Goal: Task Accomplishment & Management: Complete application form

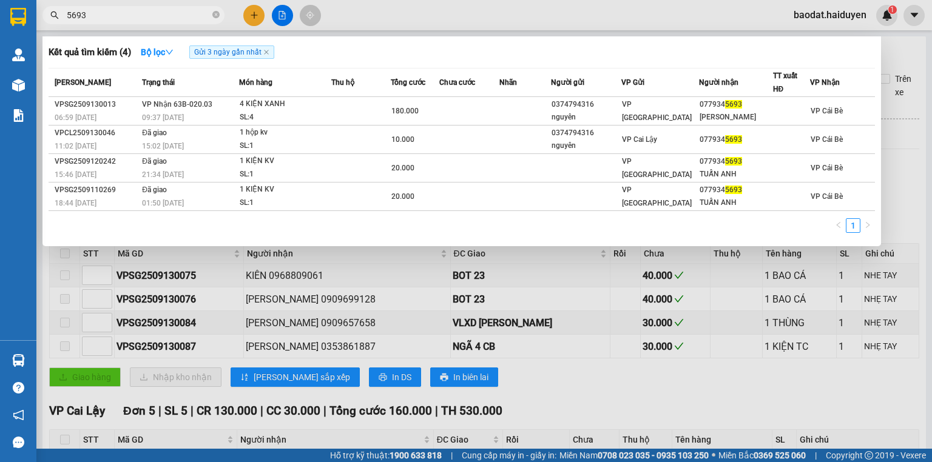
click at [256, 16] on div at bounding box center [466, 231] width 932 height 462
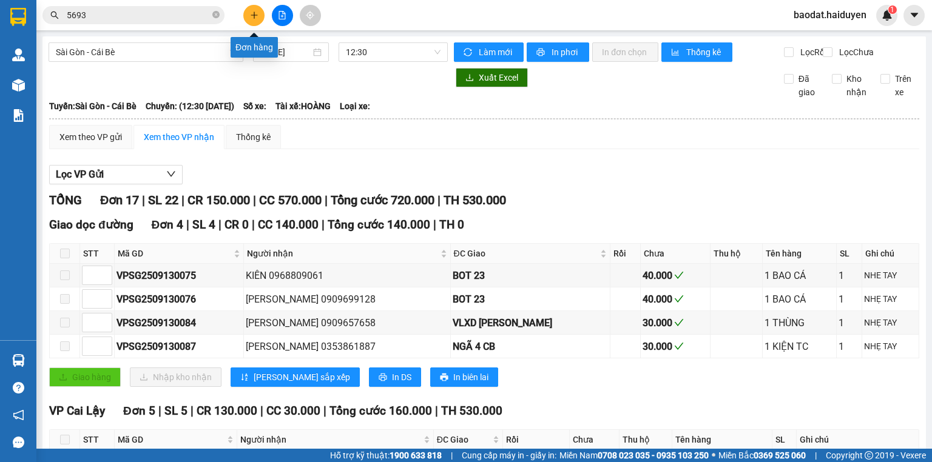
click at [246, 16] on button at bounding box center [253, 15] width 21 height 21
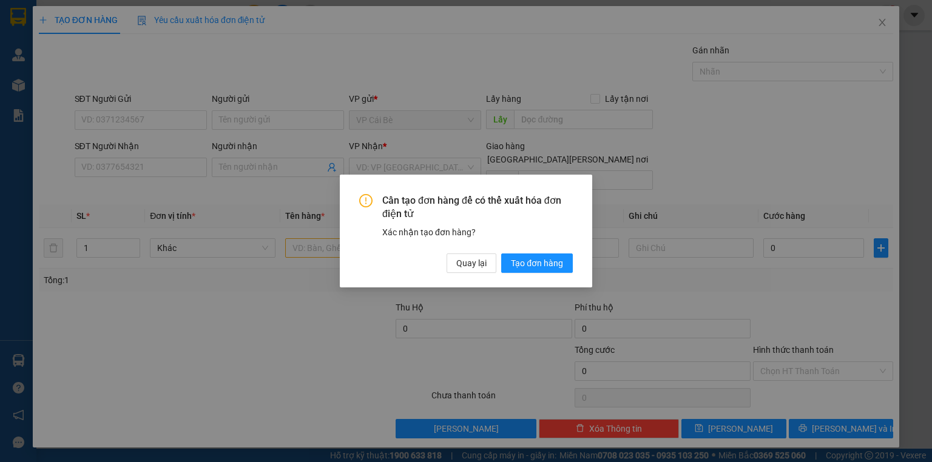
click at [497, 262] on div "Quay lại Tạo đơn hàng" at bounding box center [509, 263] width 126 height 19
drag, startPoint x: 464, startPoint y: 266, endPoint x: 284, endPoint y: 199, distance: 192.3
click at [456, 264] on span "Quay lại" at bounding box center [471, 263] width 30 height 13
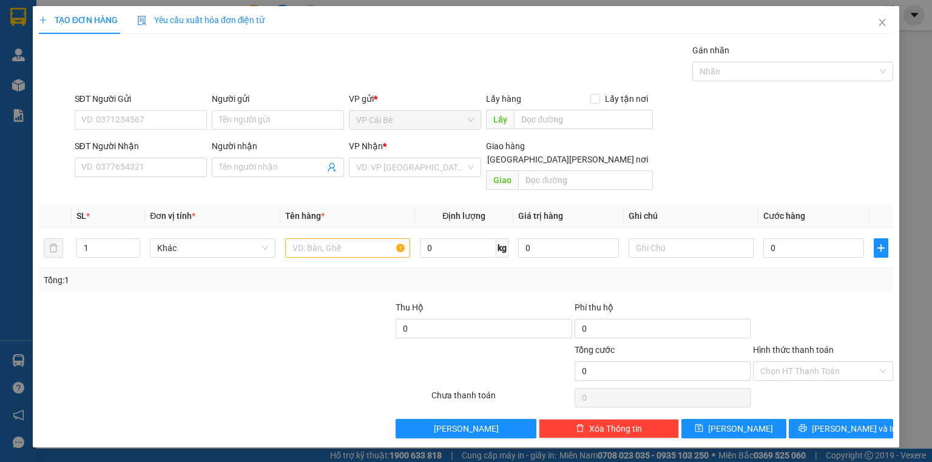
click at [163, 99] on div "SĐT Người Gửi" at bounding box center [141, 98] width 132 height 13
click at [163, 110] on input "SĐT Người Gửi" at bounding box center [141, 119] width 132 height 19
click at [163, 112] on input "SĐT Người Gửi" at bounding box center [141, 119] width 132 height 19
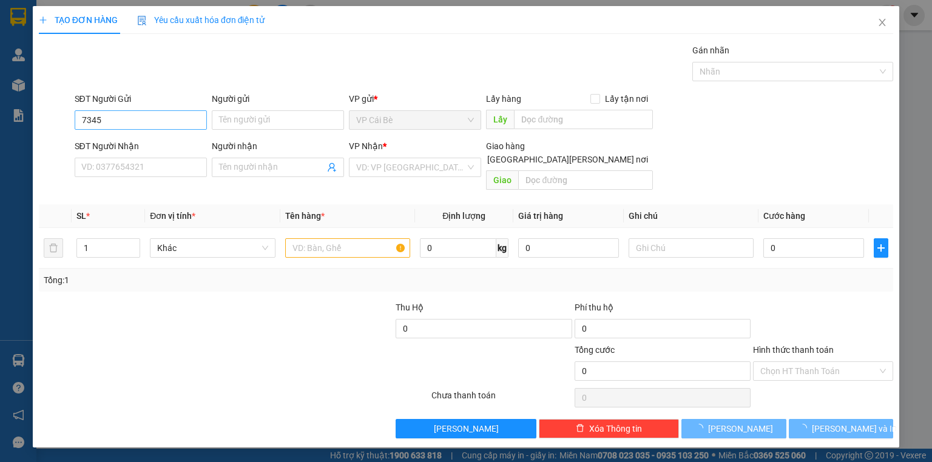
click at [146, 113] on div "SĐT Người Gửi 7345" at bounding box center [141, 113] width 132 height 42
drag, startPoint x: 149, startPoint y: 114, endPoint x: 136, endPoint y: 102, distance: 17.6
click at [150, 114] on input "7345" at bounding box center [141, 119] width 132 height 19
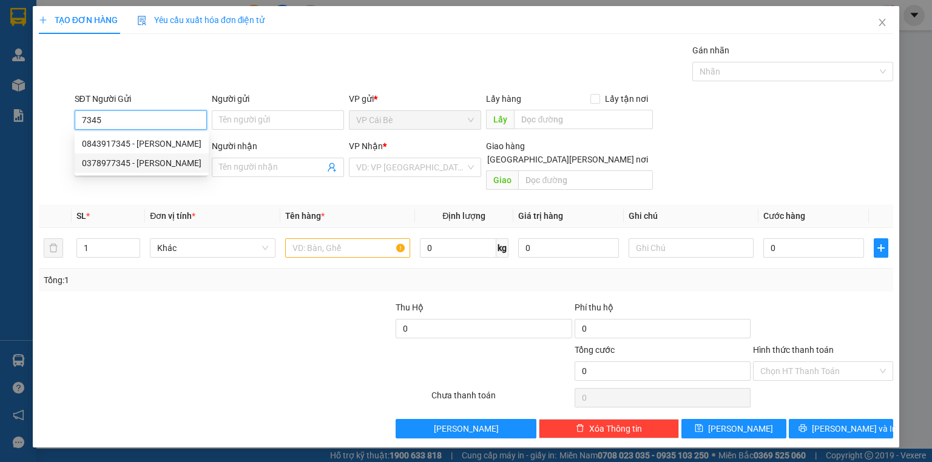
click at [149, 166] on div "0378977345 - HOÀN" at bounding box center [141, 162] width 119 height 13
type input "0378977345"
type input "HOÀN"
type input "0373766766"
type input "THÀNH"
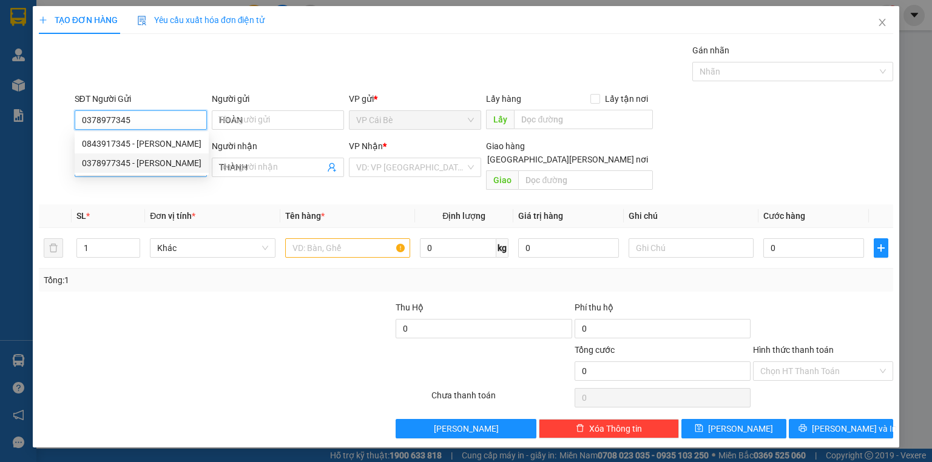
type input "20.000"
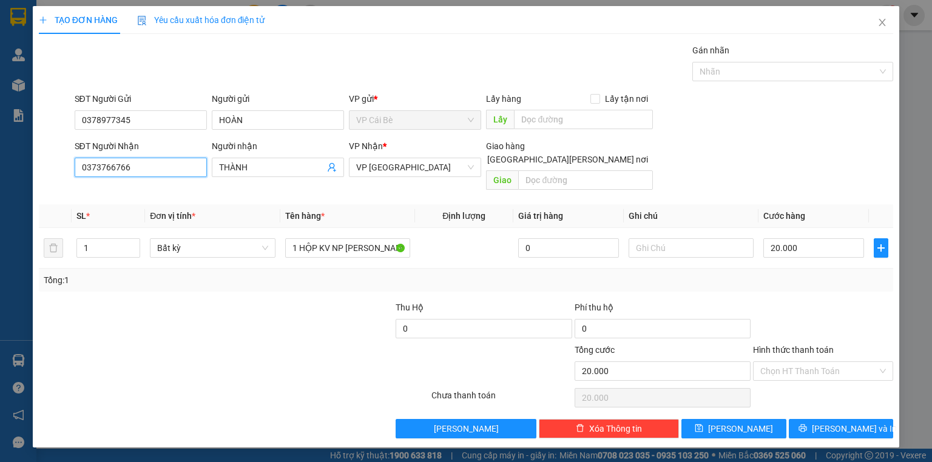
click at [203, 170] on input "0373766766" at bounding box center [141, 167] width 132 height 19
click at [167, 166] on input "0373766766" at bounding box center [141, 167] width 132 height 19
click at [164, 165] on input "0378137989" at bounding box center [141, 167] width 132 height 19
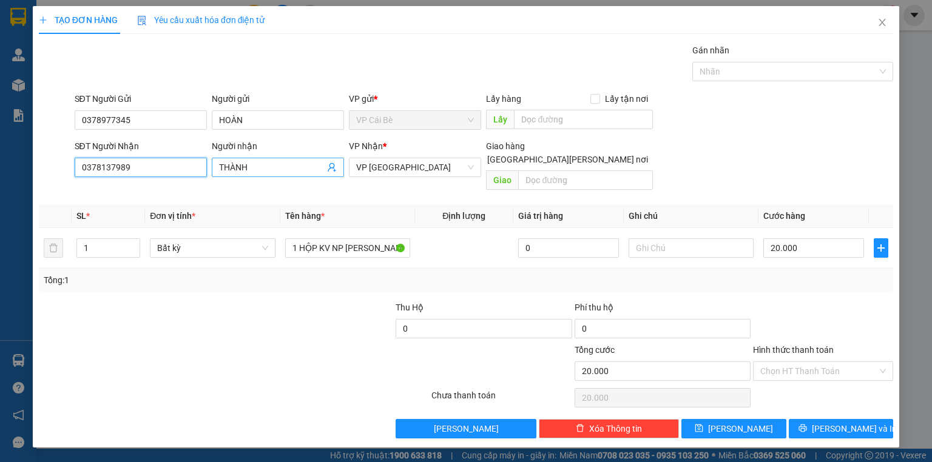
type input "0378137989"
click at [281, 172] on input "THÀNH" at bounding box center [272, 167] width 106 height 13
click at [280, 170] on input "THÀNH" at bounding box center [272, 167] width 106 height 13
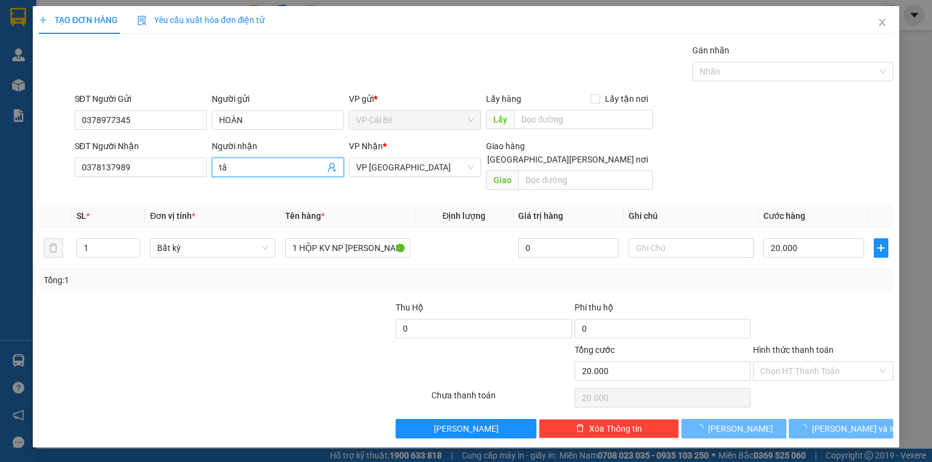
type input "t"
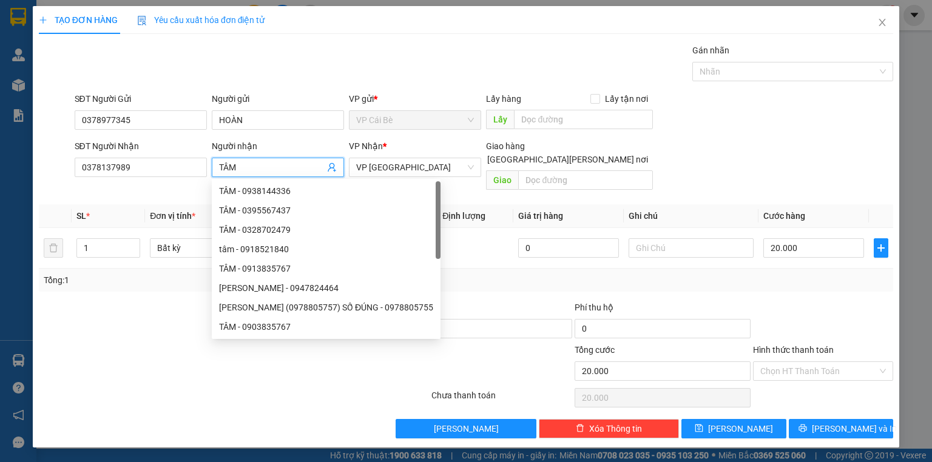
type input "TÂM"
click at [368, 56] on div "Gói vận chuyển * Tiêu chuẩn Gán nhãn Nhãn" at bounding box center [484, 65] width 824 height 42
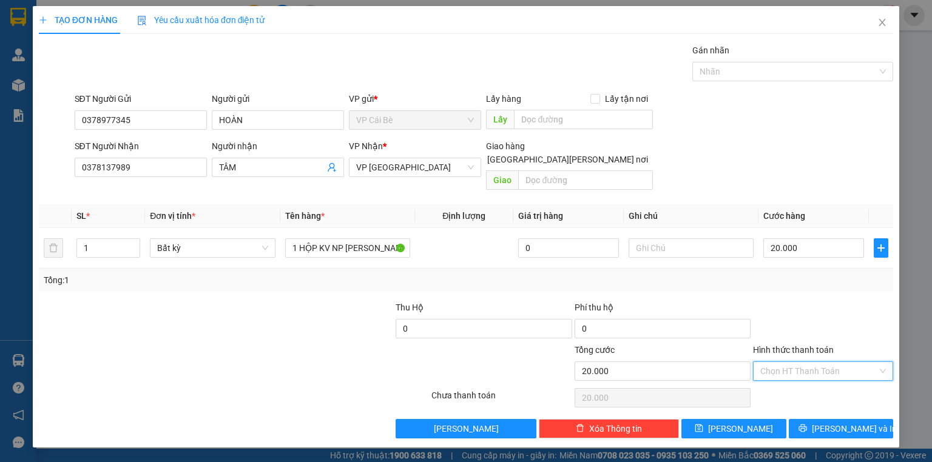
click at [784, 362] on input "Hình thức thanh toán" at bounding box center [818, 371] width 117 height 18
click at [807, 377] on div "Tại văn phòng" at bounding box center [823, 380] width 126 height 13
type input "0"
click at [836, 422] on span "Lưu và In" at bounding box center [854, 428] width 85 height 13
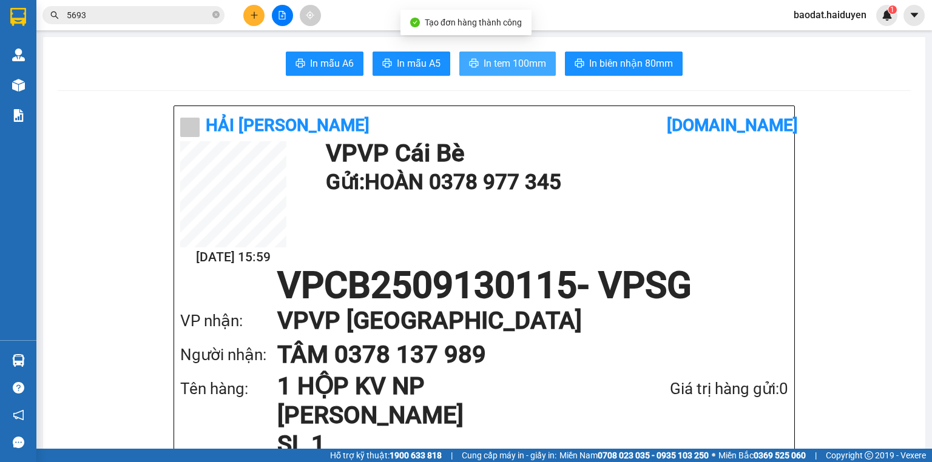
drag, startPoint x: 495, startPoint y: 63, endPoint x: 487, endPoint y: 65, distance: 8.1
click at [496, 64] on span "In tem 100mm" at bounding box center [514, 63] width 62 height 15
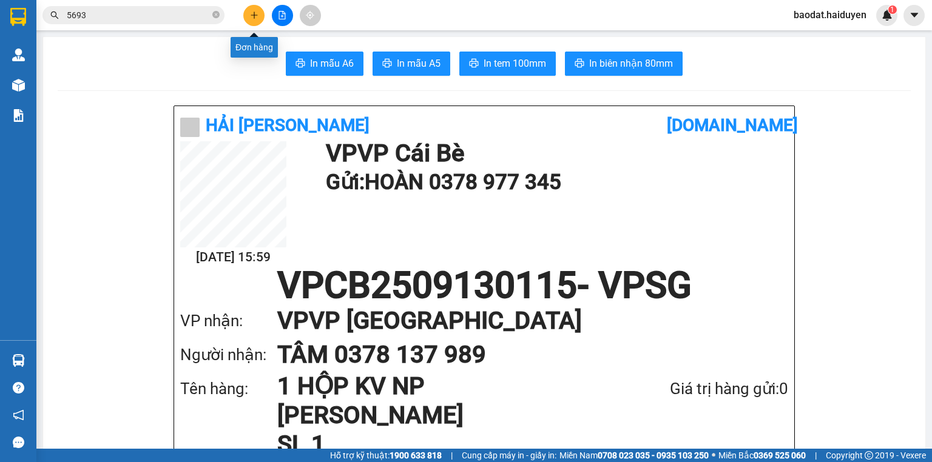
click at [253, 15] on icon "plus" at bounding box center [254, 15] width 8 height 8
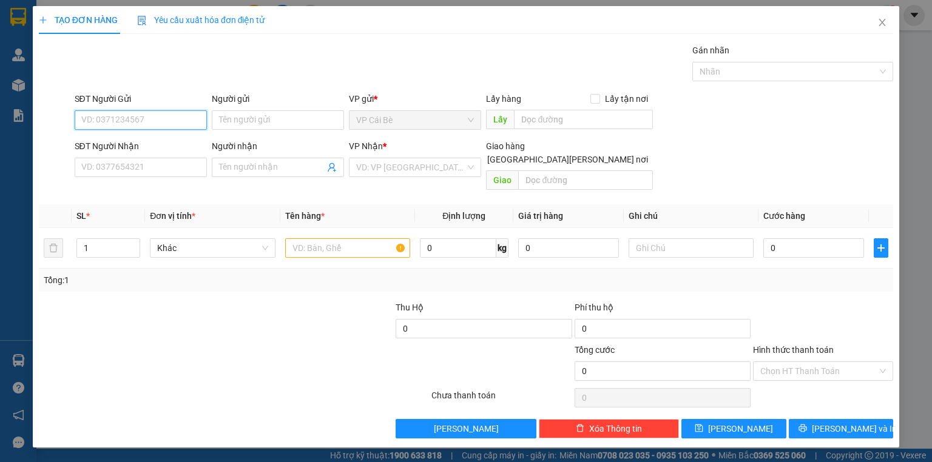
click at [180, 116] on input "SĐT Người Gửi" at bounding box center [141, 119] width 132 height 19
click at [123, 146] on div "0378977345 - HOÀN" at bounding box center [141, 143] width 119 height 13
type input "0378977345"
type input "HOÀN"
type input "0378137989"
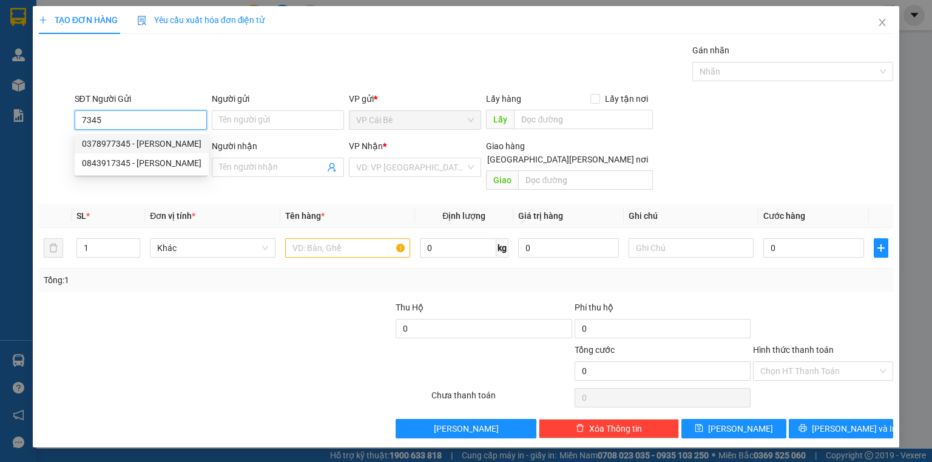
type input "TÂM"
type input "20.000"
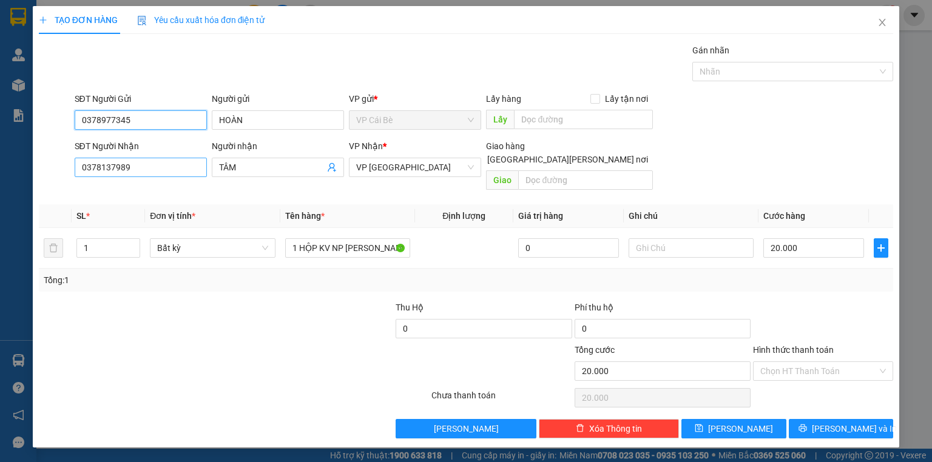
type input "0378977345"
click at [169, 172] on input "0378137989" at bounding box center [141, 167] width 132 height 19
drag, startPoint x: 169, startPoint y: 172, endPoint x: 161, endPoint y: 172, distance: 7.9
click at [169, 172] on input "0378137989" at bounding box center [141, 167] width 132 height 19
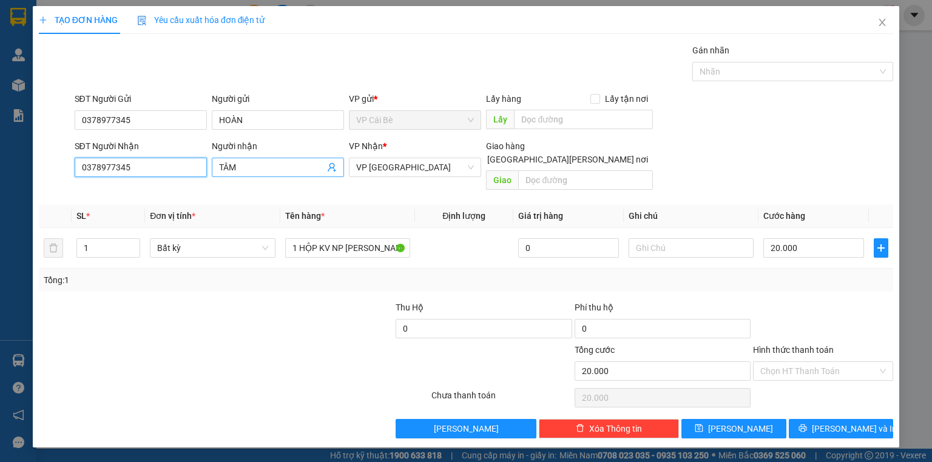
type input "0378977345"
click at [258, 165] on input "TÂM" at bounding box center [272, 167] width 106 height 13
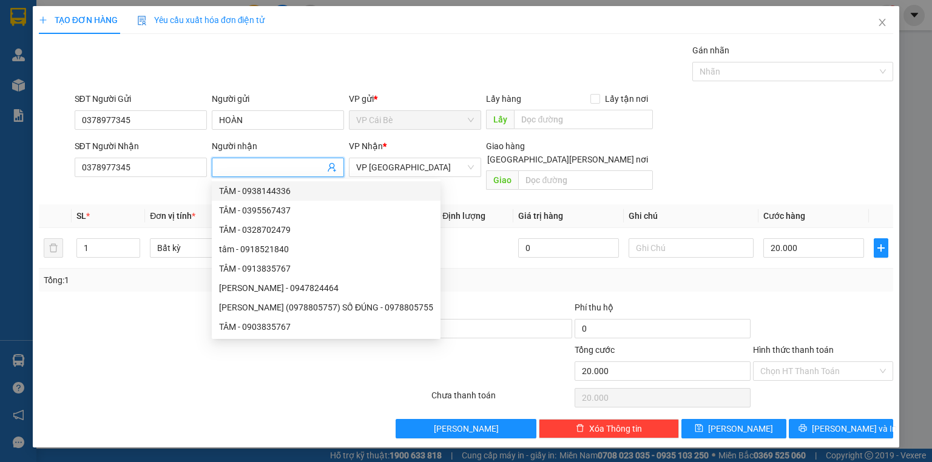
type input "G"
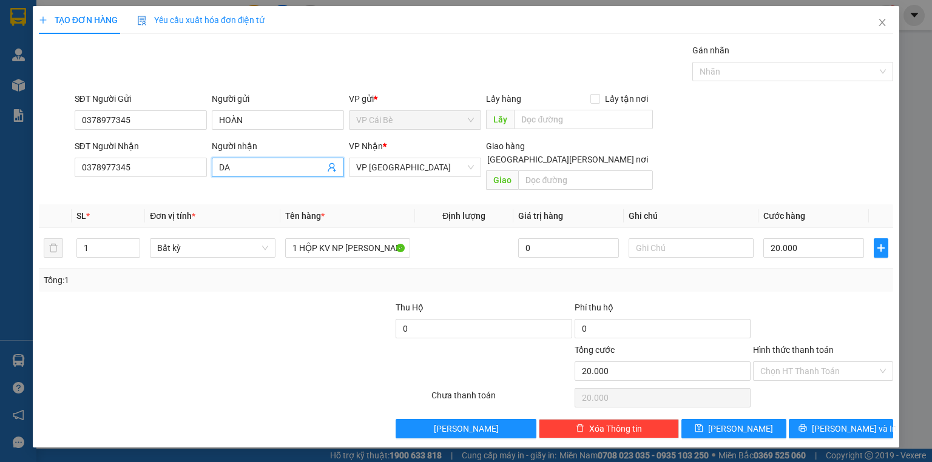
type input "D"
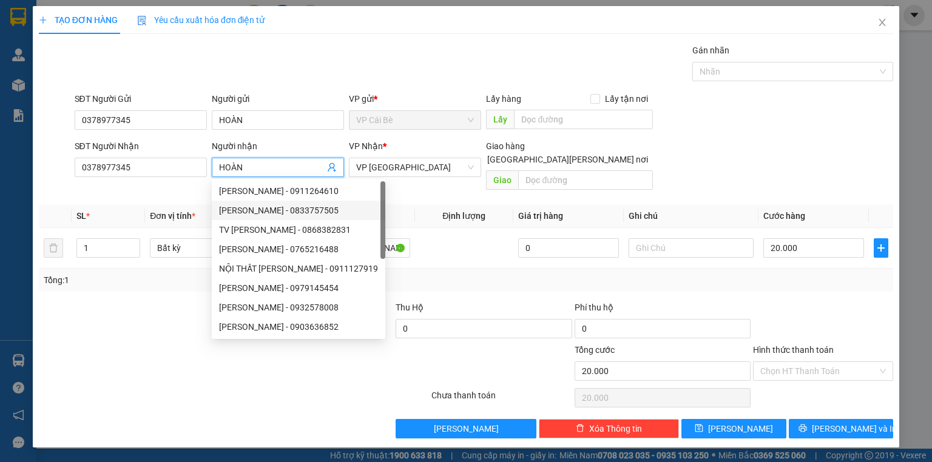
type input "HOÀN"
click at [834, 386] on div "Chọn HT Thanh Toán" at bounding box center [822, 398] width 143 height 24
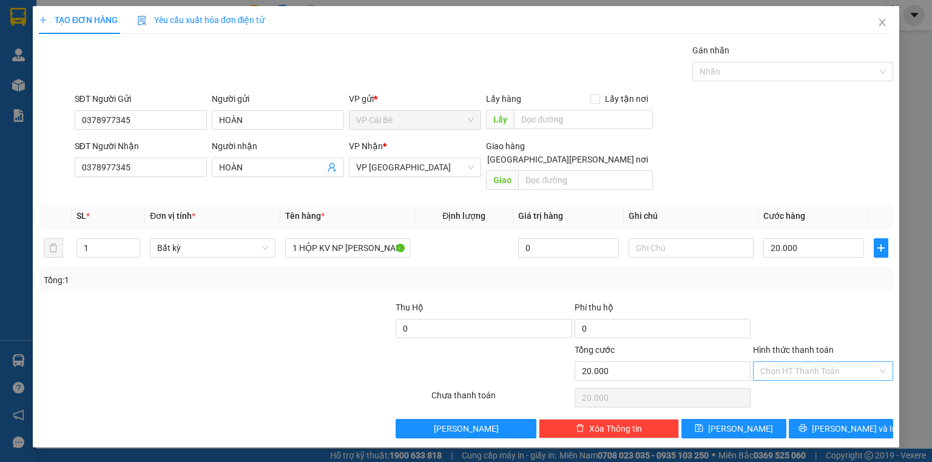
drag, startPoint x: 838, startPoint y: 358, endPoint x: 835, endPoint y: 363, distance: 6.6
click at [838, 362] on input "Hình thức thanh toán" at bounding box center [818, 371] width 117 height 18
click at [829, 383] on div "Tại văn phòng" at bounding box center [823, 380] width 126 height 13
type input "0"
click at [852, 422] on span "Lưu và In" at bounding box center [854, 428] width 85 height 13
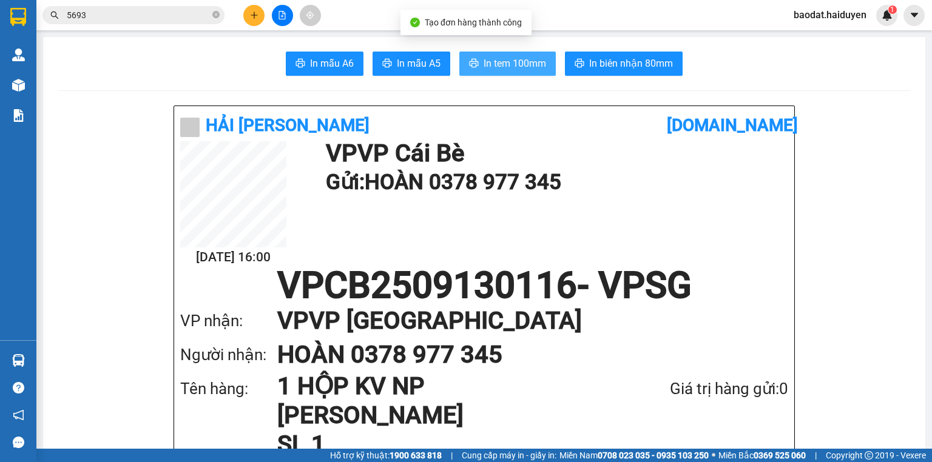
click at [540, 66] on span "In tem 100mm" at bounding box center [514, 63] width 62 height 15
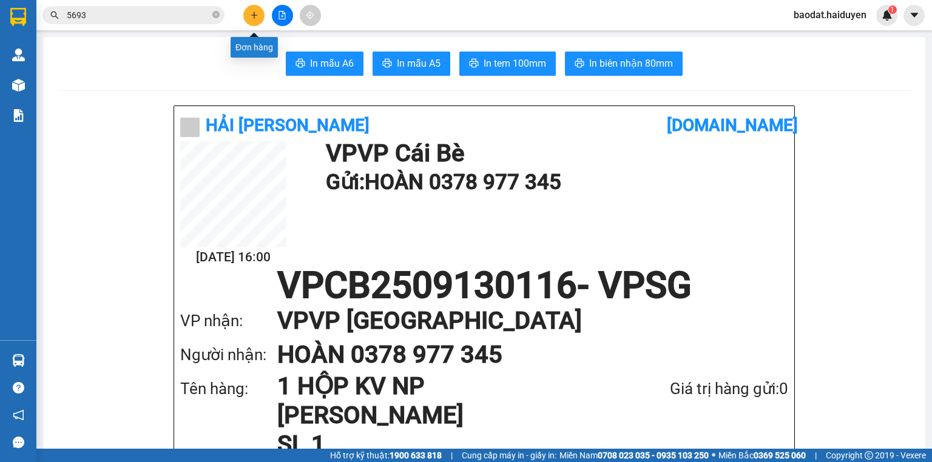
click at [256, 10] on button at bounding box center [253, 15] width 21 height 21
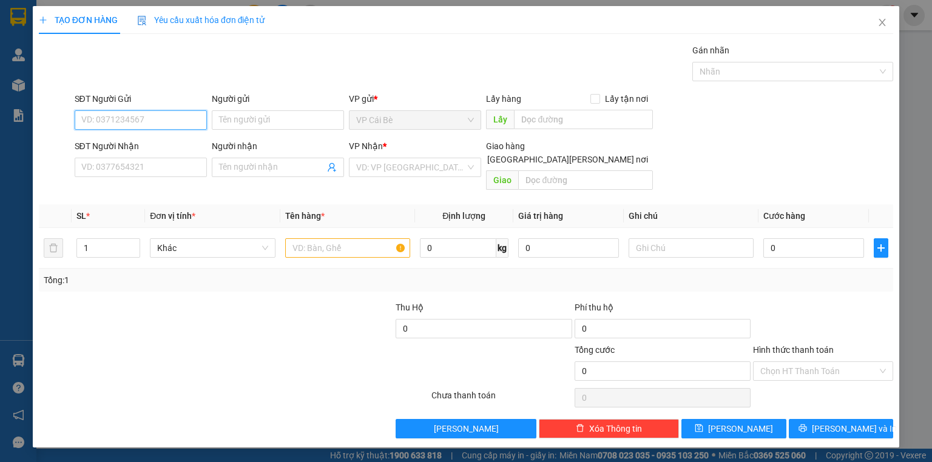
drag, startPoint x: 167, startPoint y: 119, endPoint x: 144, endPoint y: 116, distance: 23.2
click at [160, 118] on input "SĐT Người Gửi" at bounding box center [141, 119] width 132 height 19
click at [144, 116] on input "7345" at bounding box center [141, 119] width 132 height 19
click at [143, 140] on div "0378977345 - HOÀN" at bounding box center [141, 143] width 119 height 13
type input "0378977345"
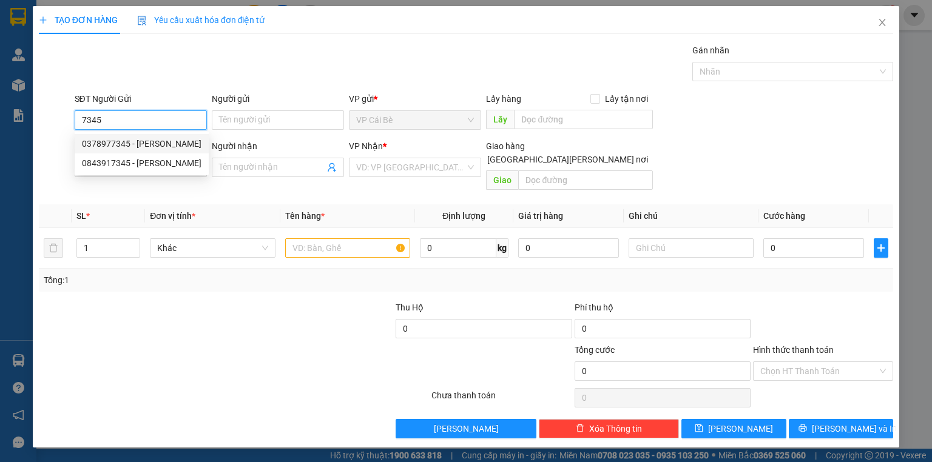
type input "HOÀN"
type input "0378977345"
type input "HOÀN"
type input "20.000"
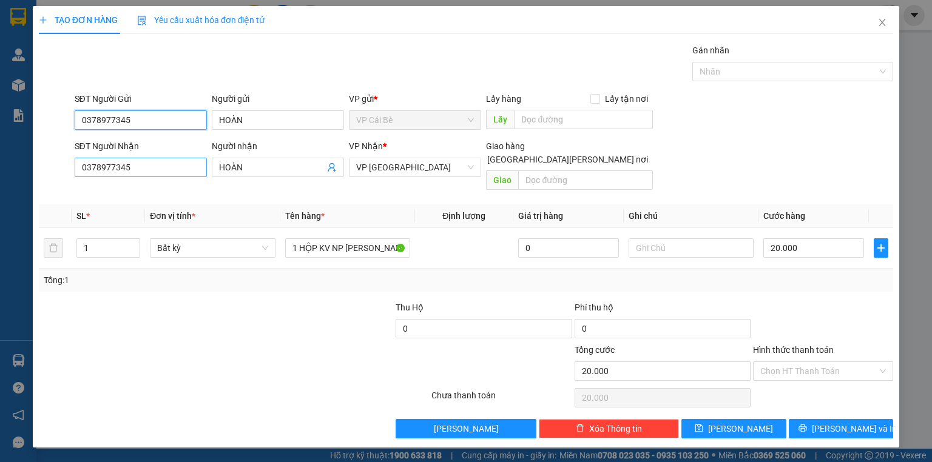
type input "0378977345"
click at [178, 166] on input "0378977345" at bounding box center [141, 167] width 132 height 19
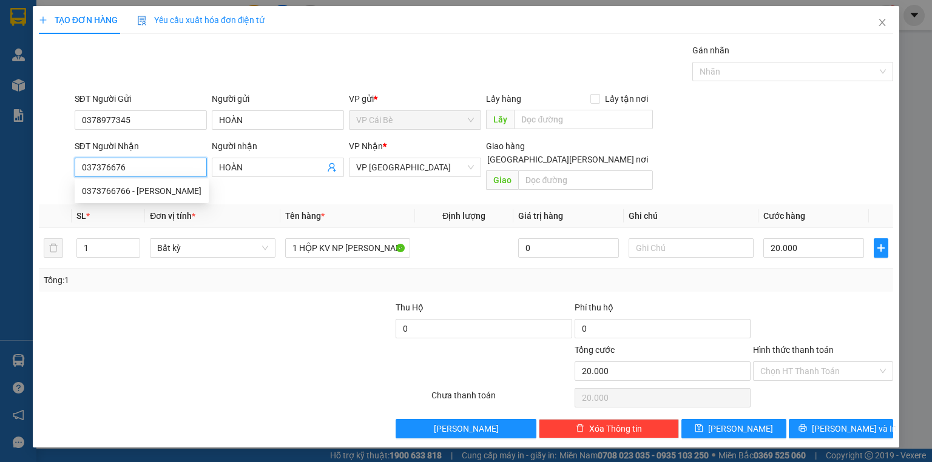
type input "0373766766"
click at [176, 187] on div "0373766766 - THÀNH" at bounding box center [141, 190] width 119 height 13
type input "THÀNH"
type input "0373766766"
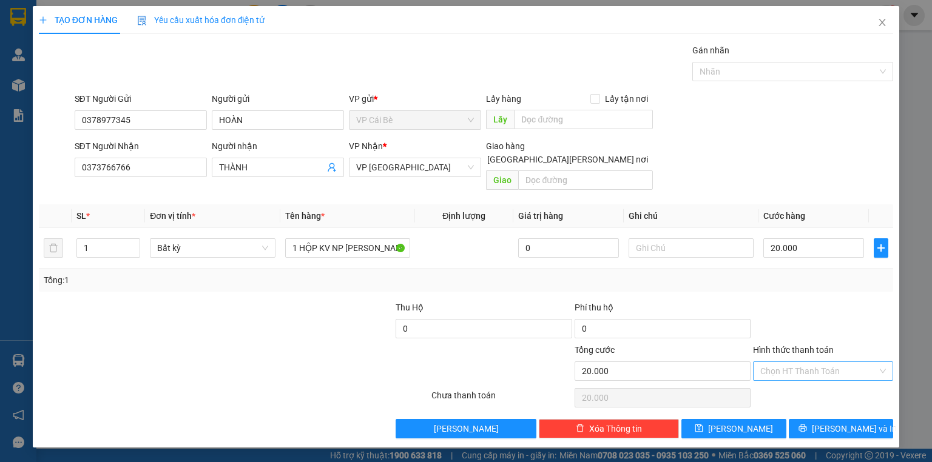
click at [858, 362] on input "Hình thức thanh toán" at bounding box center [818, 371] width 117 height 18
click at [852, 382] on div "Tại văn phòng" at bounding box center [823, 380] width 126 height 13
type input "0"
click at [858, 422] on span "Lưu và In" at bounding box center [854, 428] width 85 height 13
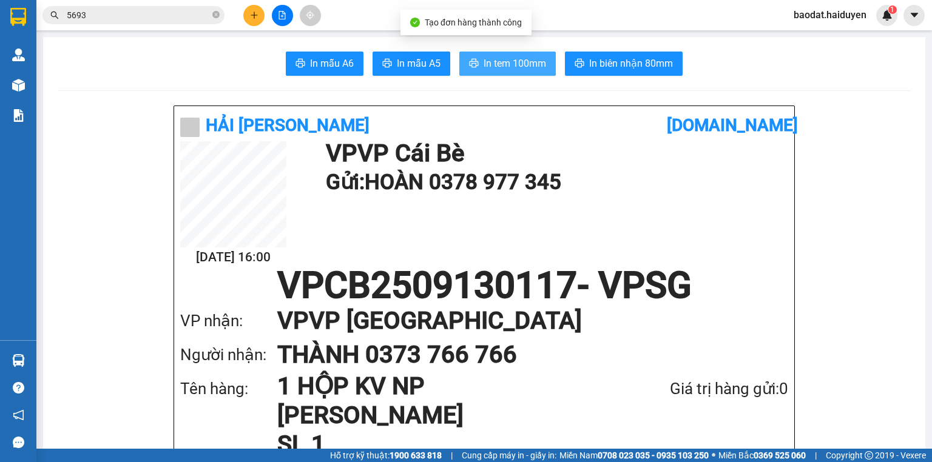
click at [514, 70] on span "In tem 100mm" at bounding box center [514, 63] width 62 height 15
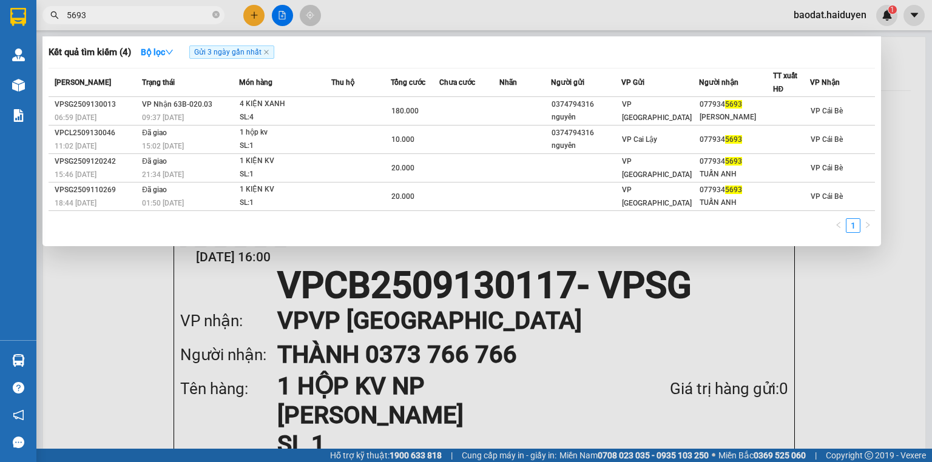
click at [192, 12] on input "5693" at bounding box center [138, 14] width 143 height 13
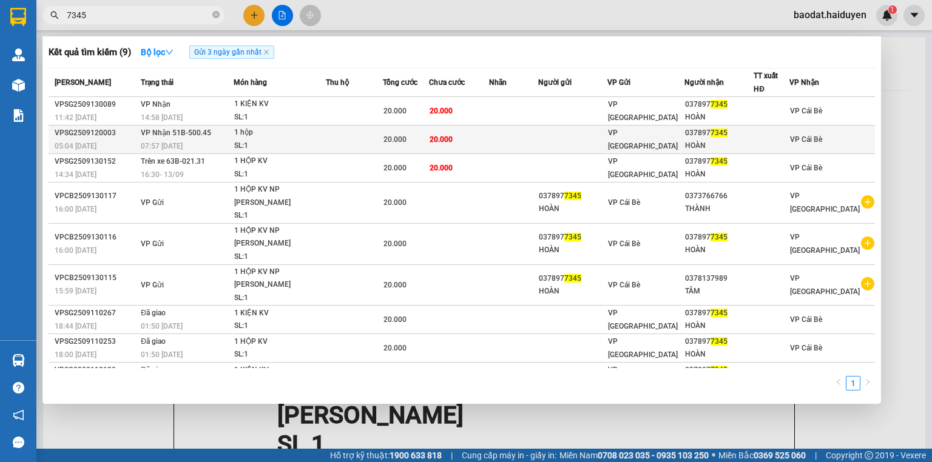
type input "7345"
click at [374, 143] on td at bounding box center [354, 140] width 57 height 29
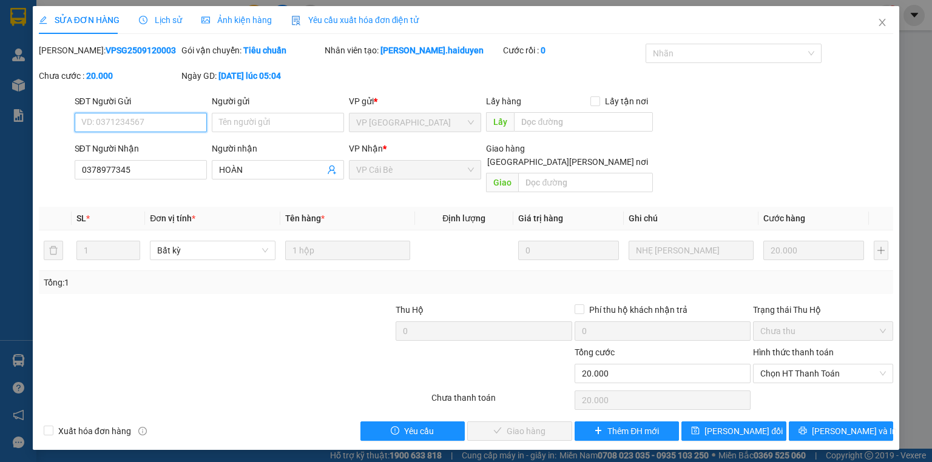
drag, startPoint x: 804, startPoint y: 366, endPoint x: 801, endPoint y: 383, distance: 16.8
click at [803, 371] on div "Hình thức thanh toán Chọn HT Thanh Toán" at bounding box center [823, 367] width 140 height 42
click at [801, 388] on div "Chọn HT Thanh Toán" at bounding box center [822, 400] width 143 height 24
click at [800, 365] on span "Chọn HT Thanh Toán" at bounding box center [823, 374] width 126 height 18
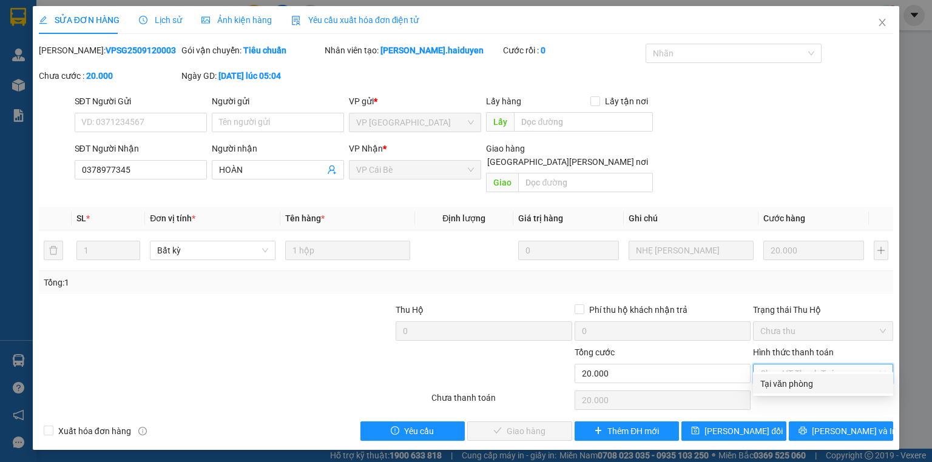
click at [799, 383] on div "Tại văn phòng" at bounding box center [823, 383] width 126 height 13
type input "0"
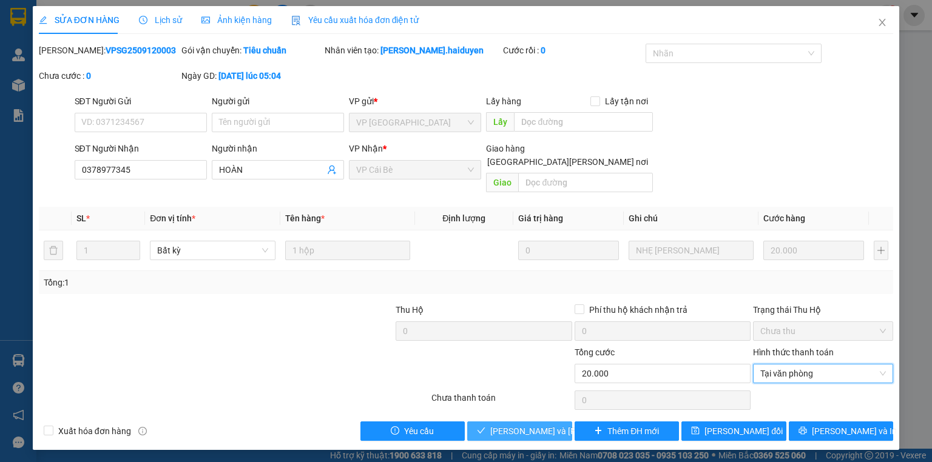
click at [533, 424] on button "Lưu và Giao hàng" at bounding box center [519, 431] width 105 height 19
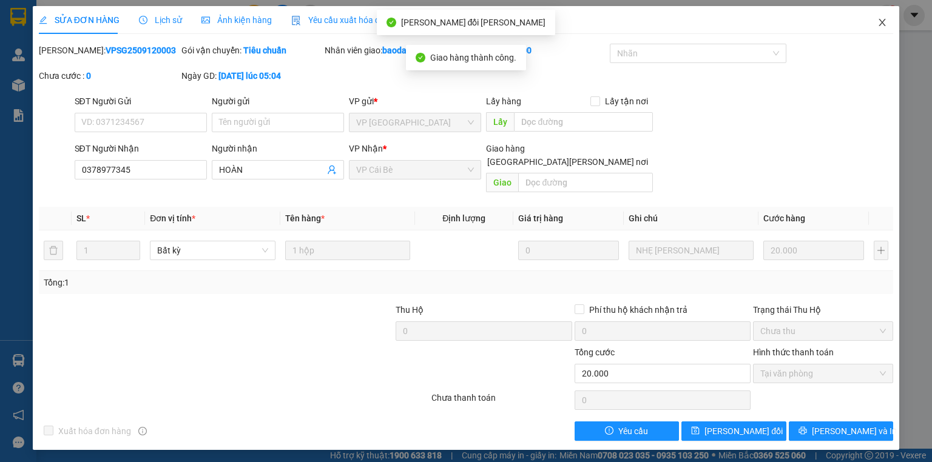
drag, startPoint x: 885, startPoint y: 24, endPoint x: 921, endPoint y: 33, distance: 36.8
click at [885, 26] on icon "close" at bounding box center [882, 23] width 10 height 10
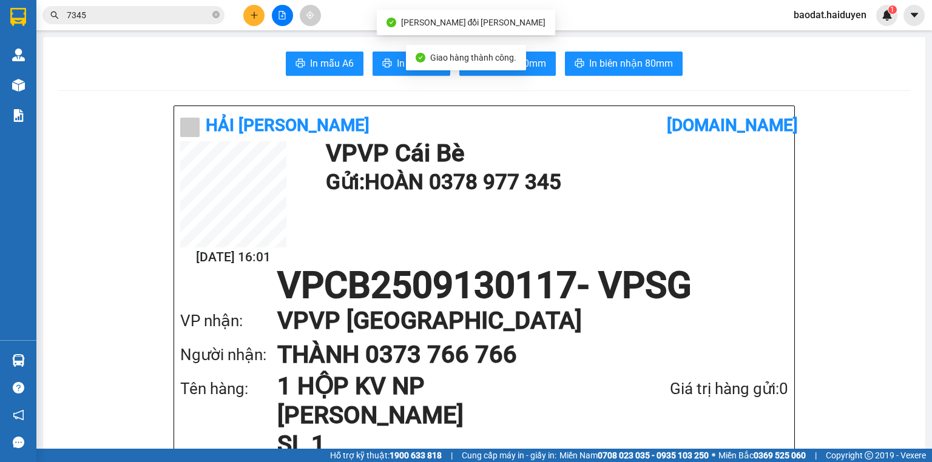
click at [169, 5] on div "Kết quả tìm kiếm ( 9 ) Bộ lọc Gửi 3 ngày gần nhất Mã ĐH Trạng thái Món hàng Thu…" at bounding box center [118, 15] width 237 height 21
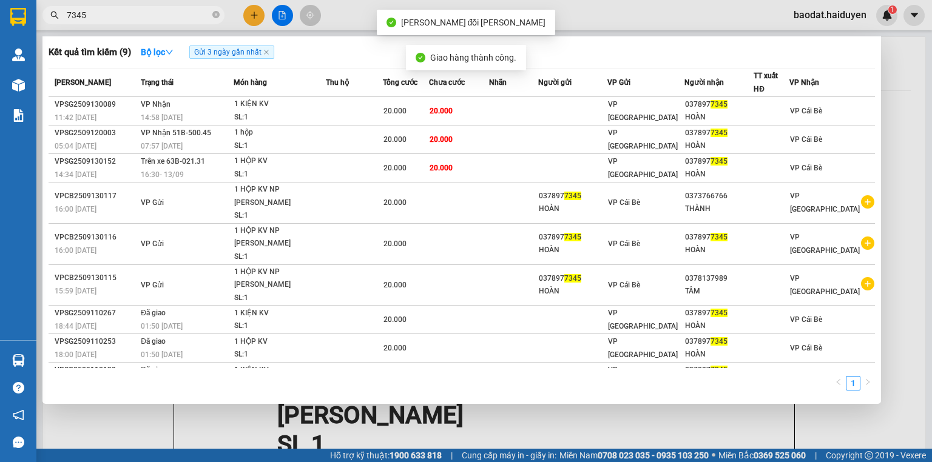
click at [174, 13] on input "7345" at bounding box center [138, 14] width 143 height 13
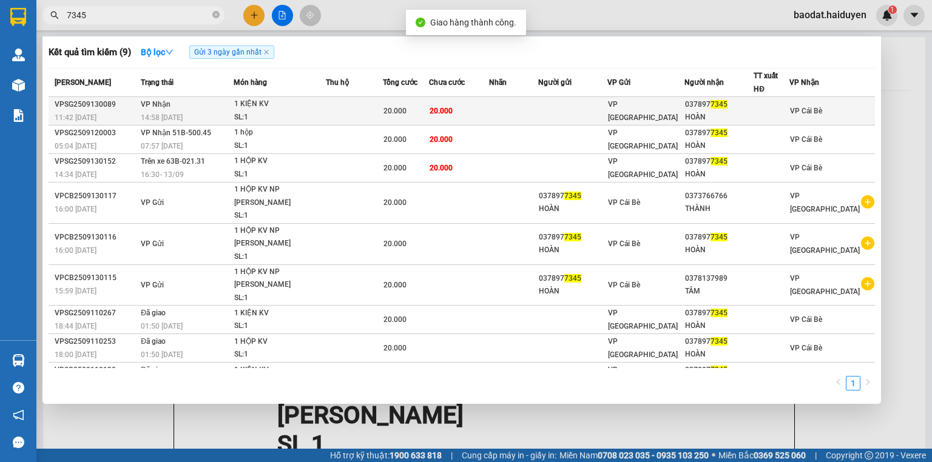
click at [568, 109] on td at bounding box center [572, 111] width 69 height 29
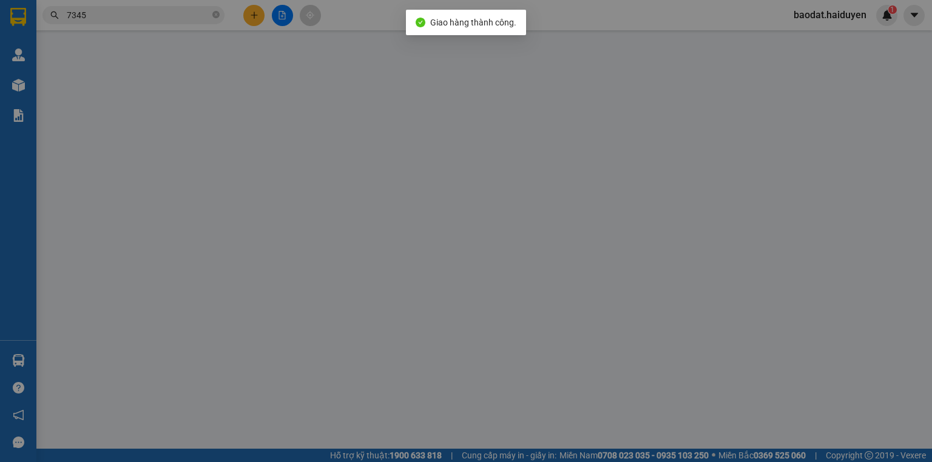
type input "0378977345"
type input "HOÀN"
type input "20.000"
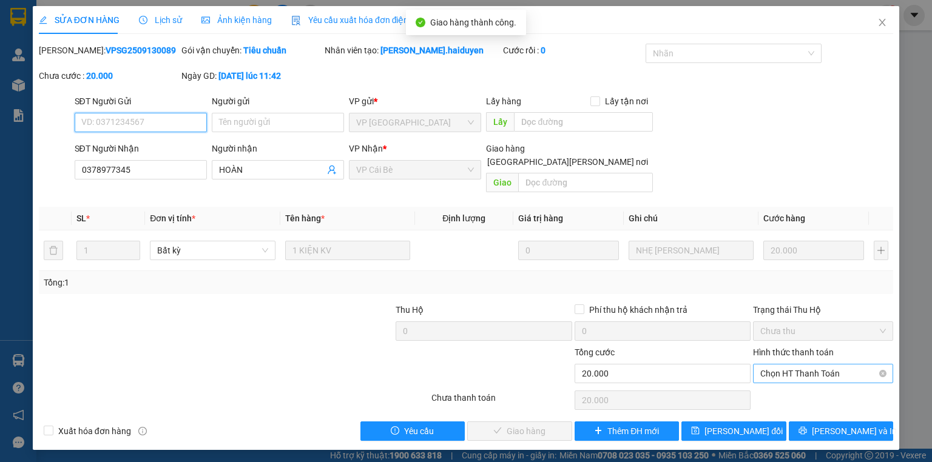
click at [841, 365] on span "Chọn HT Thanh Toán" at bounding box center [823, 374] width 126 height 18
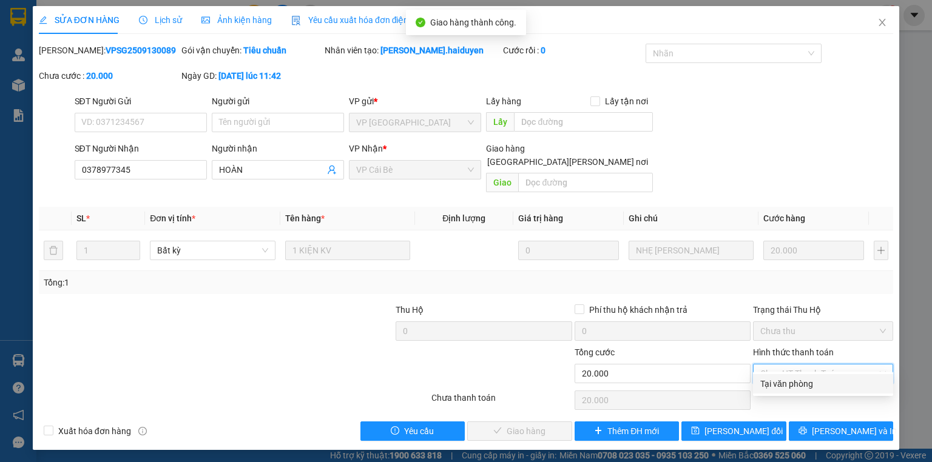
click at [835, 376] on div "Tại văn phòng" at bounding box center [823, 383] width 140 height 19
type input "0"
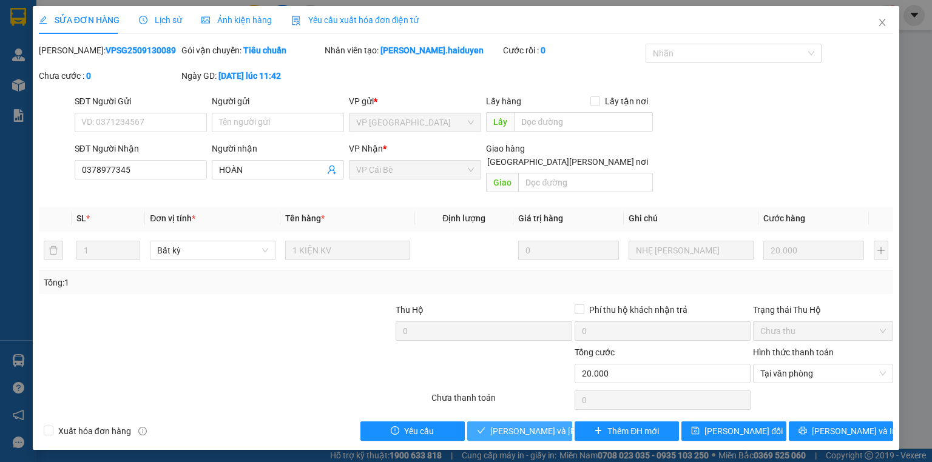
click at [543, 422] on button "Lưu và Giao hàng" at bounding box center [519, 431] width 105 height 19
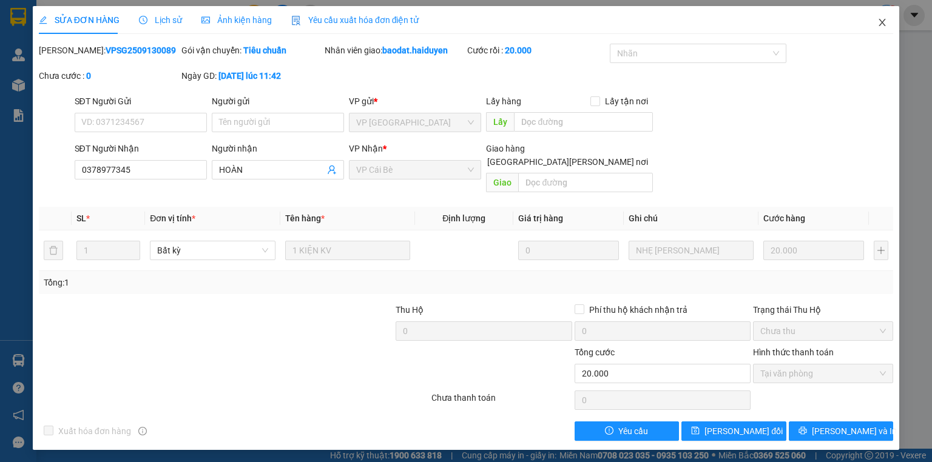
drag, startPoint x: 878, startPoint y: 22, endPoint x: 884, endPoint y: 16, distance: 9.4
click at [878, 22] on span "Close" at bounding box center [882, 23] width 34 height 34
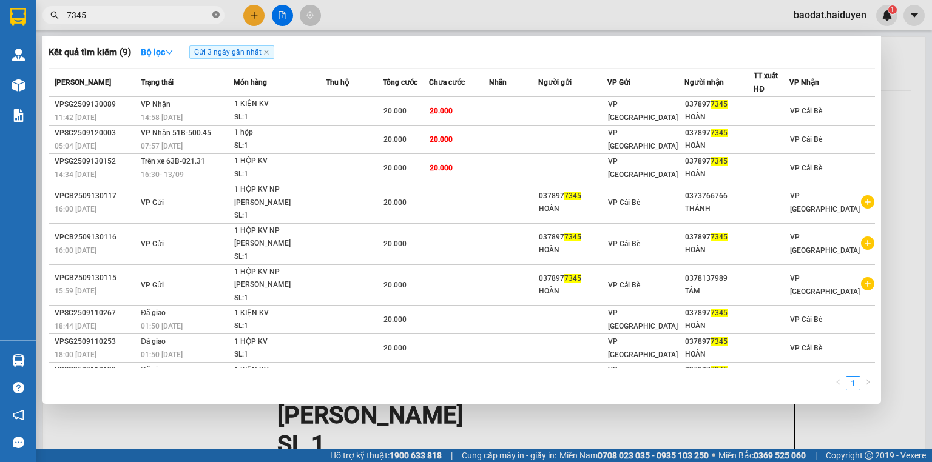
click at [216, 17] on icon "close-circle" at bounding box center [215, 14] width 7 height 7
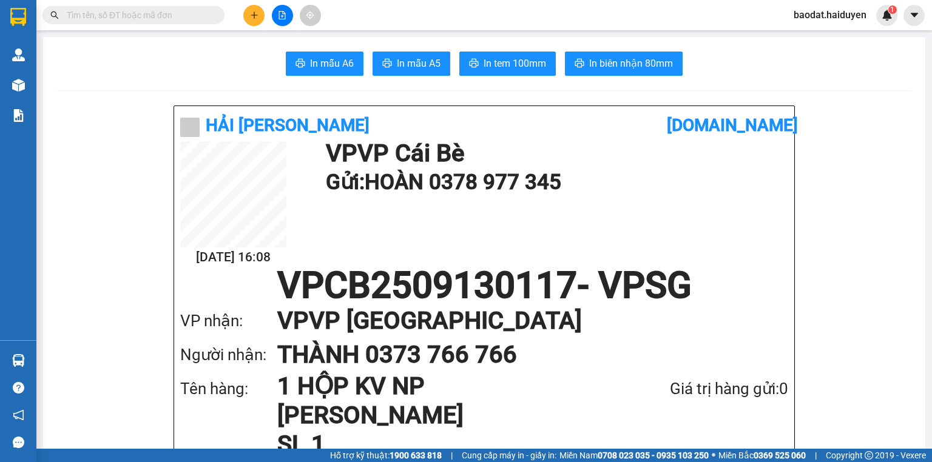
click at [193, 14] on input "text" at bounding box center [138, 14] width 143 height 13
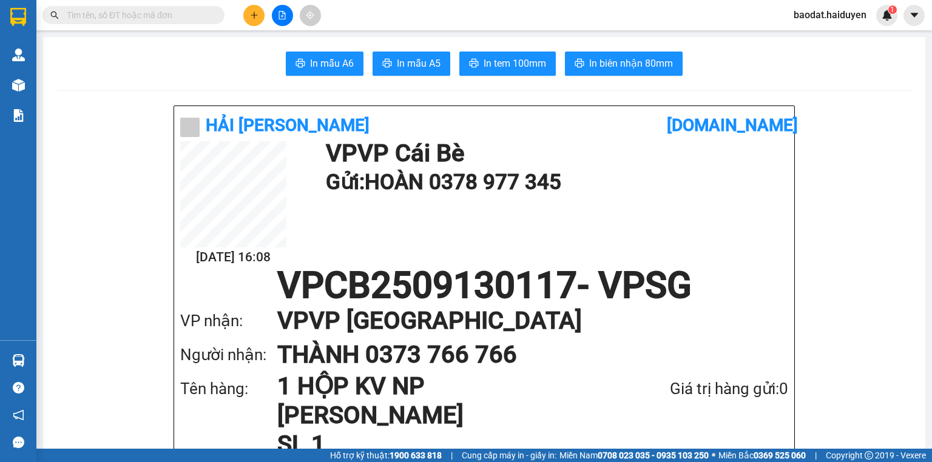
click at [193, 14] on input "text" at bounding box center [138, 14] width 143 height 13
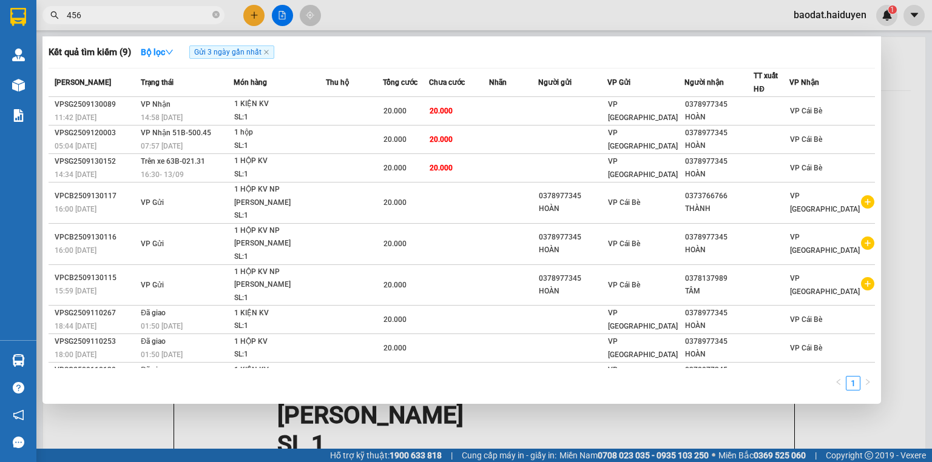
type input "4562"
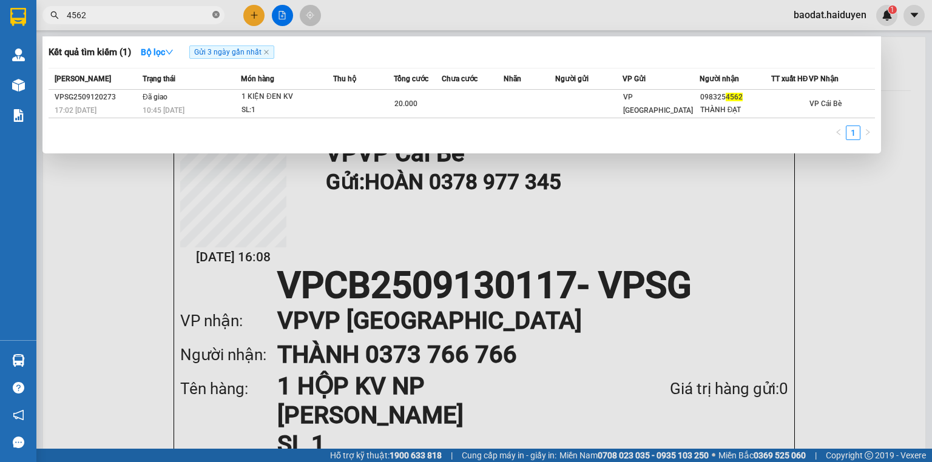
click at [218, 14] on icon "close-circle" at bounding box center [215, 14] width 7 height 7
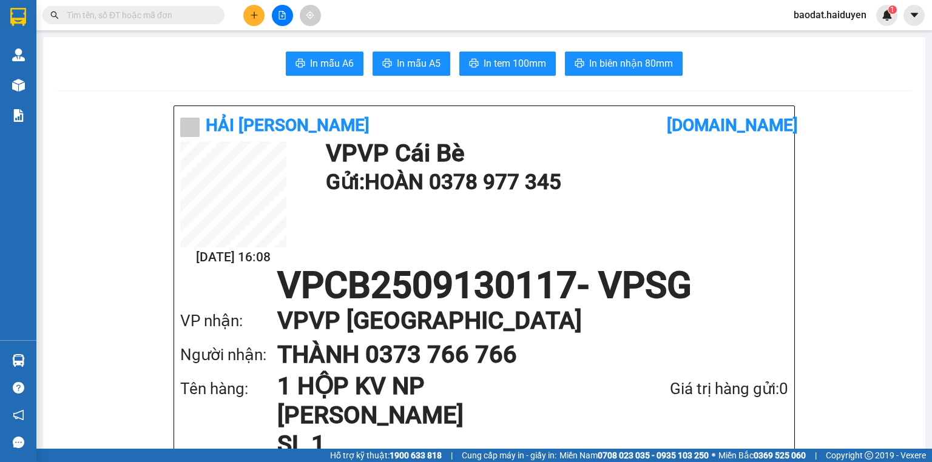
click at [197, 17] on input "text" at bounding box center [138, 14] width 143 height 13
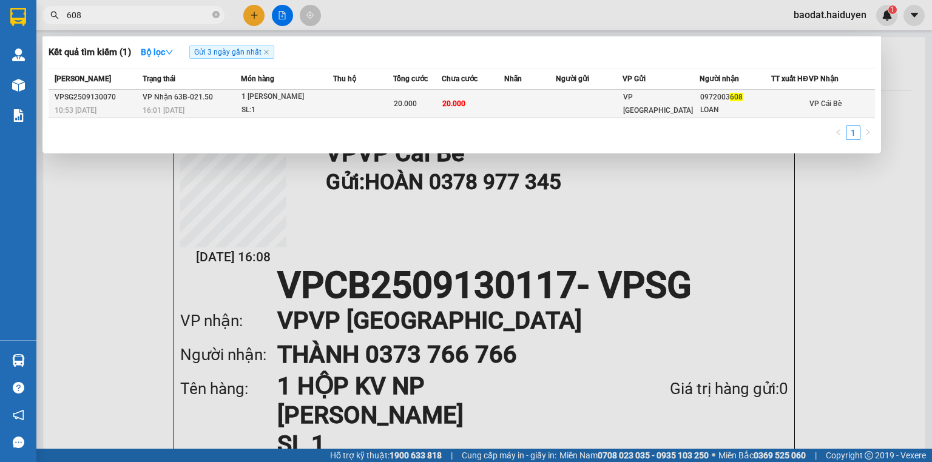
type input "608"
click at [498, 107] on td "20.000" at bounding box center [473, 104] width 62 height 29
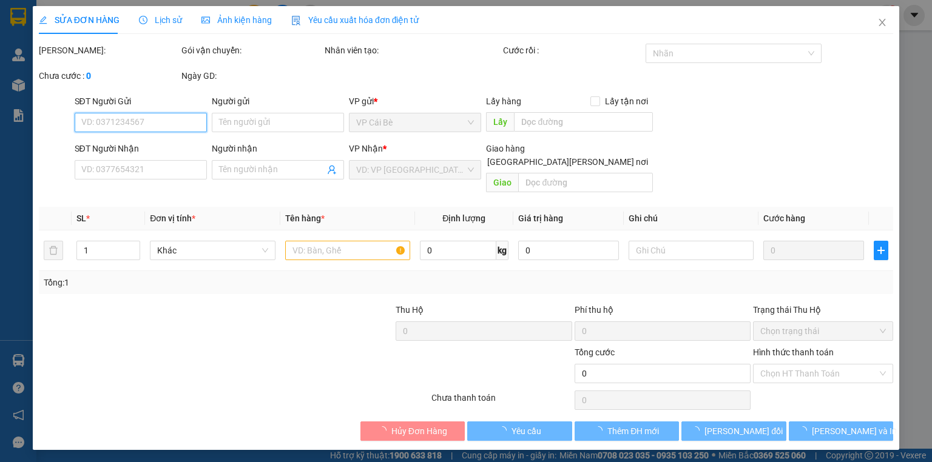
type input "0972003608"
type input "LOAN"
type input "20.000"
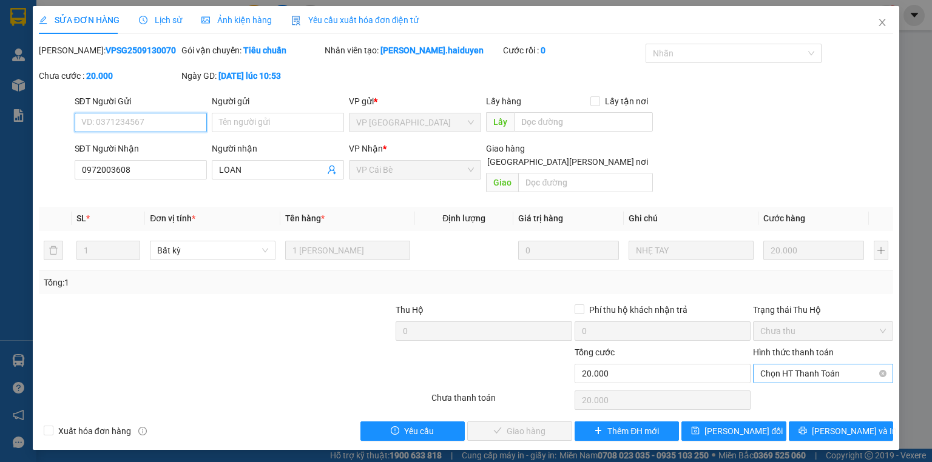
click at [817, 366] on span "Chọn HT Thanh Toán" at bounding box center [823, 374] width 126 height 18
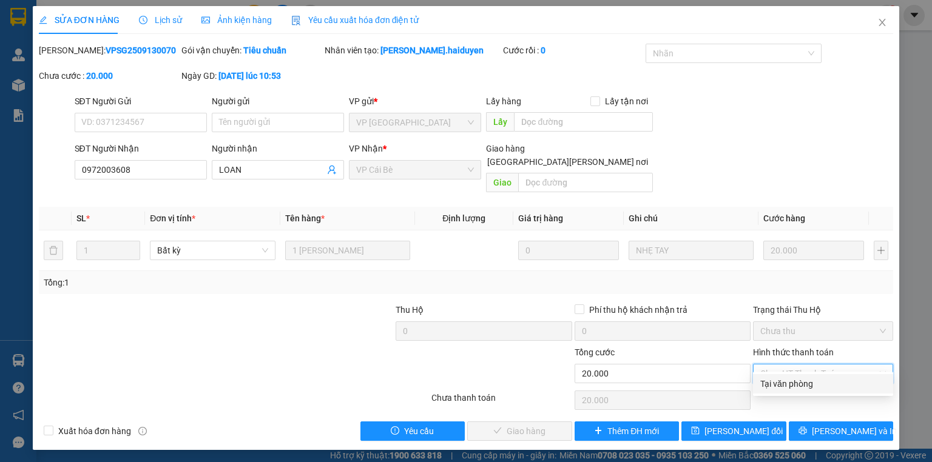
click at [818, 378] on div "Tại văn phòng" at bounding box center [823, 383] width 126 height 13
type input "0"
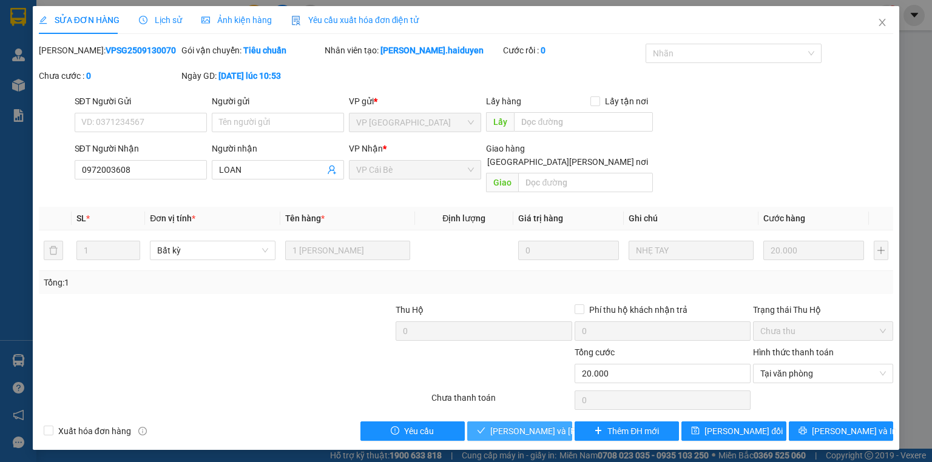
click at [549, 425] on span "Lưu và Giao hàng" at bounding box center [572, 431] width 164 height 13
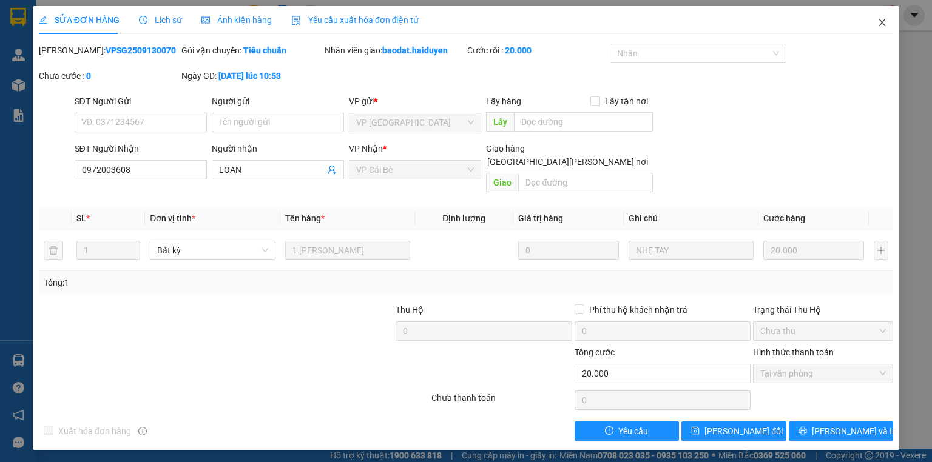
click at [886, 24] on icon "close" at bounding box center [882, 23] width 10 height 10
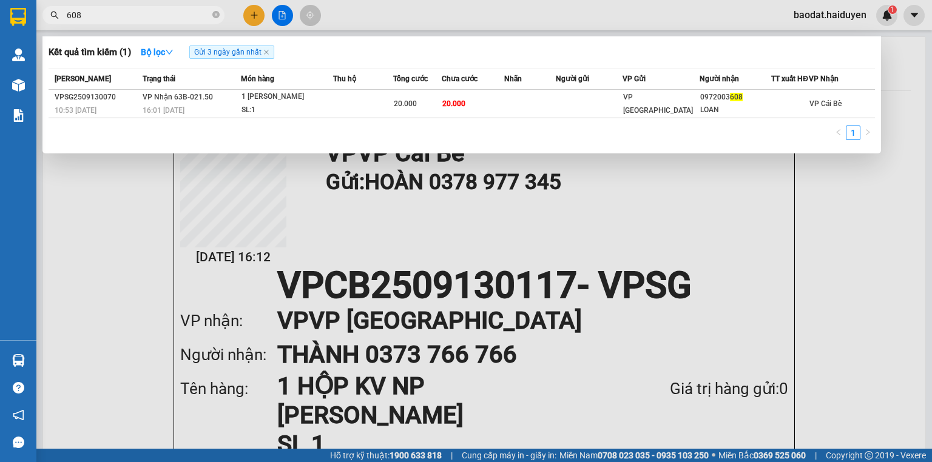
click at [221, 15] on span "608" at bounding box center [133, 15] width 182 height 18
click at [217, 15] on icon "close-circle" at bounding box center [215, 14] width 7 height 7
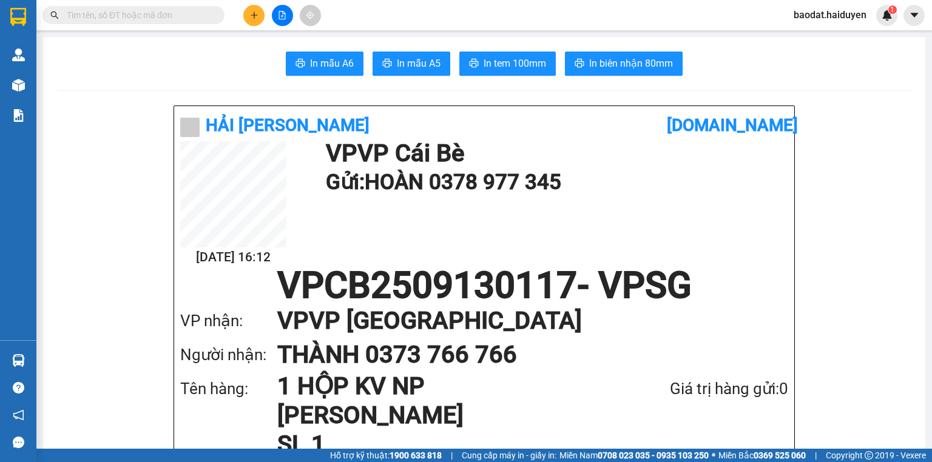
click at [192, 17] on span at bounding box center [133, 15] width 182 height 18
click at [192, 17] on input "text" at bounding box center [138, 14] width 143 height 13
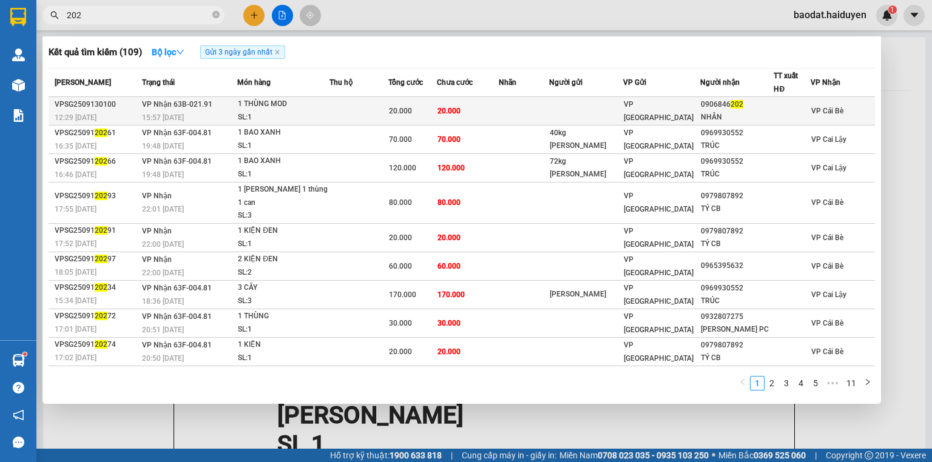
type input "202"
click at [648, 119] on td "VP [GEOGRAPHIC_DATA]" at bounding box center [661, 111] width 77 height 29
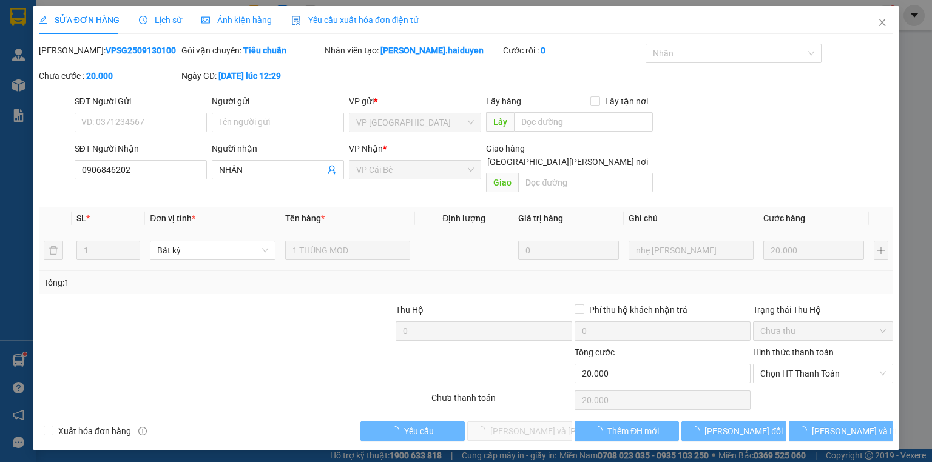
type input "0906846202"
type input "NHÂN"
type input "20.000"
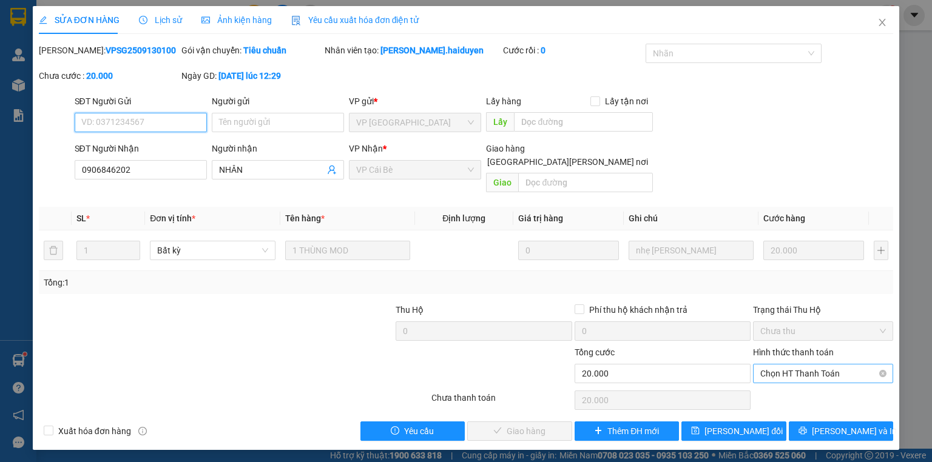
click at [818, 365] on span "Chọn HT Thanh Toán" at bounding box center [823, 374] width 126 height 18
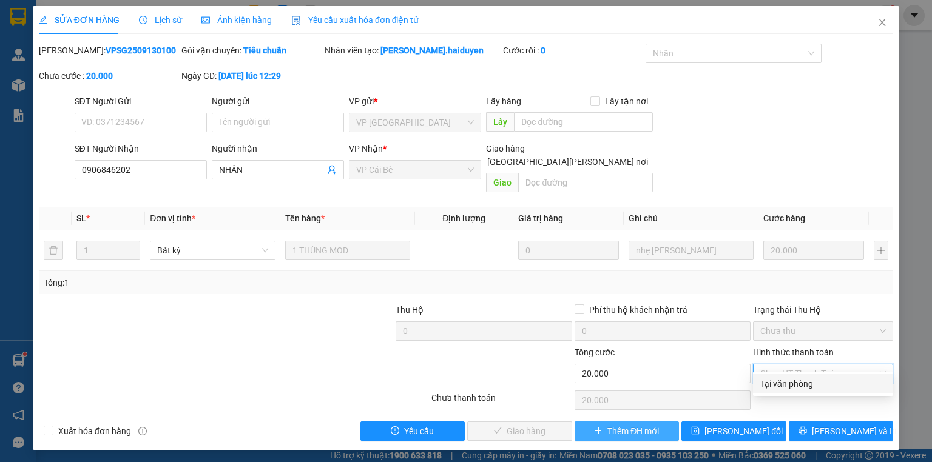
drag, startPoint x: 818, startPoint y: 371, endPoint x: 638, endPoint y: 408, distance: 183.3
click at [815, 383] on div "Tại văn phòng" at bounding box center [823, 383] width 126 height 13
type input "0"
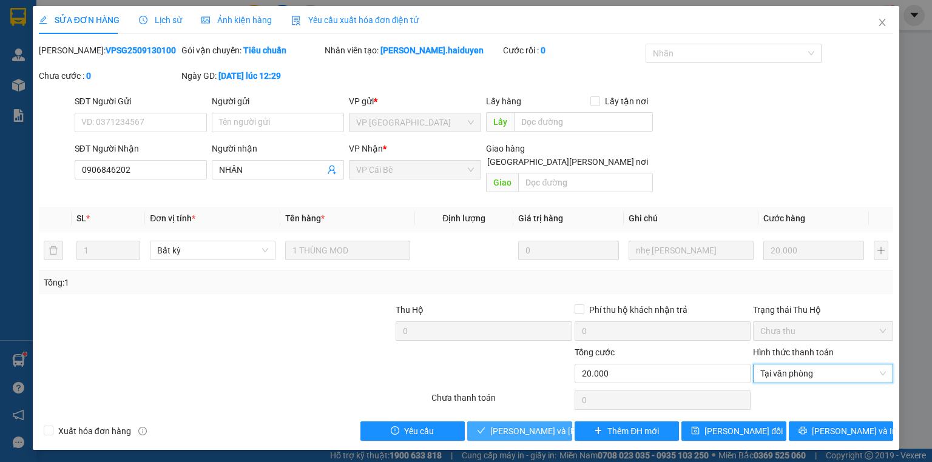
click at [555, 425] on span "Lưu và Giao hàng" at bounding box center [572, 431] width 164 height 13
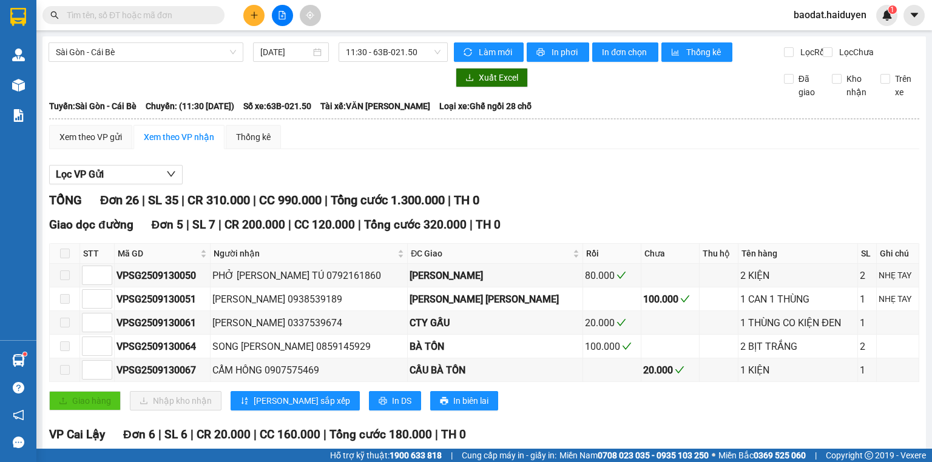
scroll to position [679, 0]
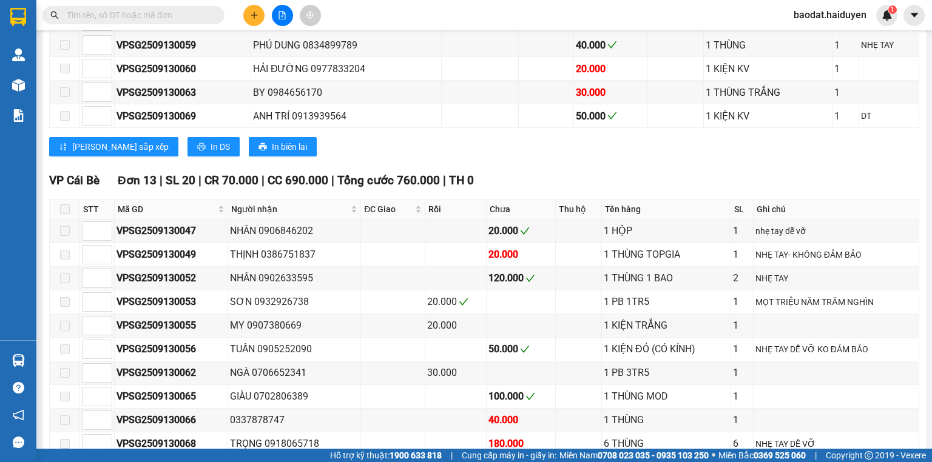
scroll to position [475, 0]
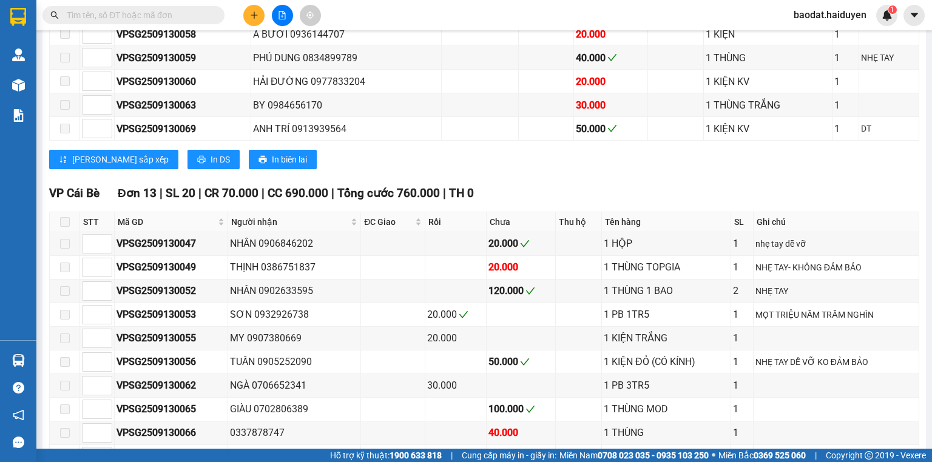
click at [66, 226] on span at bounding box center [65, 222] width 10 height 10
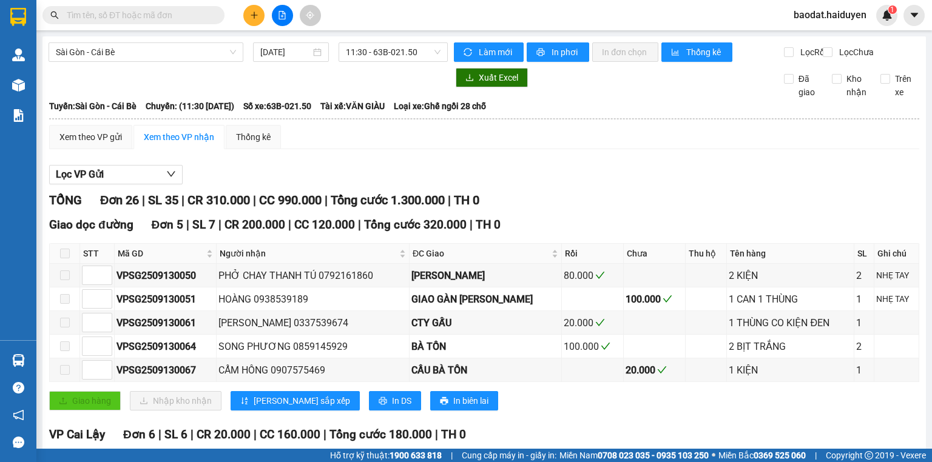
click at [138, 22] on span at bounding box center [133, 15] width 182 height 18
click at [138, 20] on span at bounding box center [133, 15] width 182 height 18
click at [140, 19] on input "text" at bounding box center [138, 14] width 143 height 13
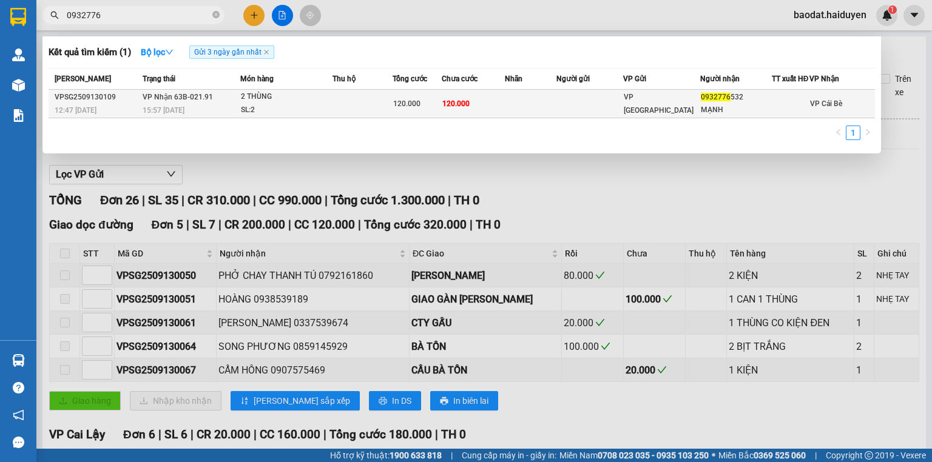
type input "0932776"
click at [198, 101] on span "VP Nhận 63B-021.91" at bounding box center [178, 97] width 70 height 8
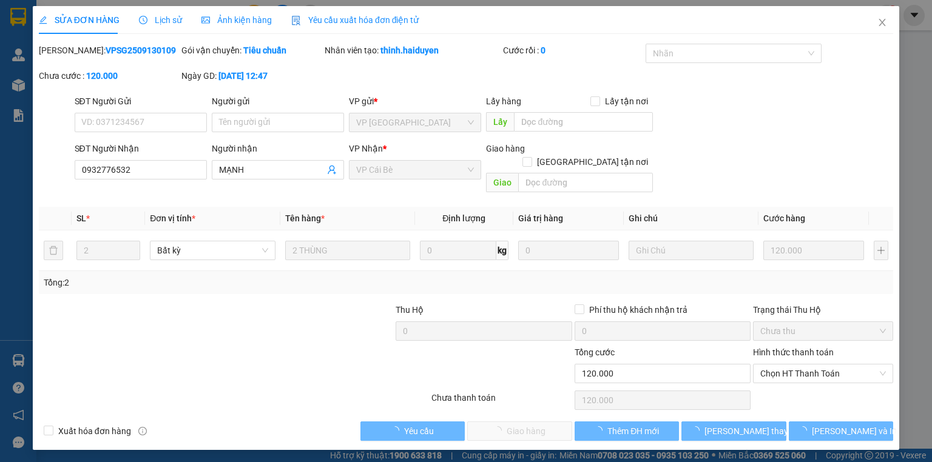
type input "0932776532"
type input "MẠNH"
type input "120.000"
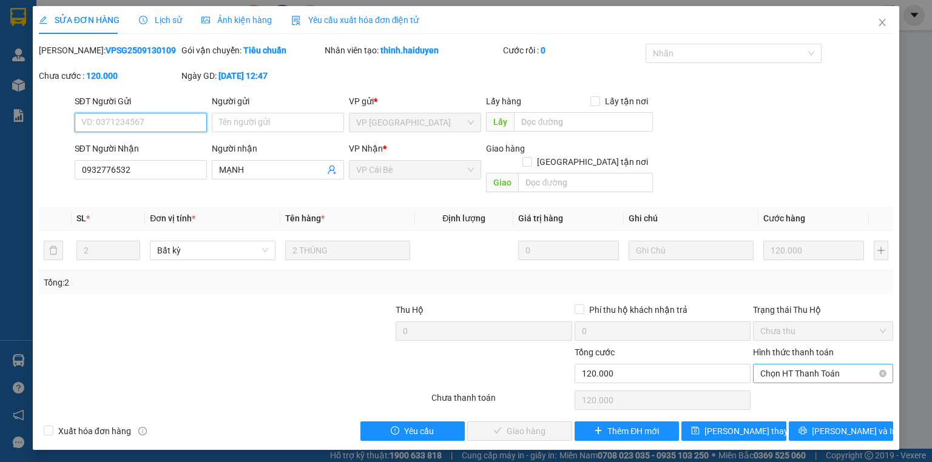
click at [791, 365] on span "Chọn HT Thanh Toán" at bounding box center [823, 374] width 126 height 18
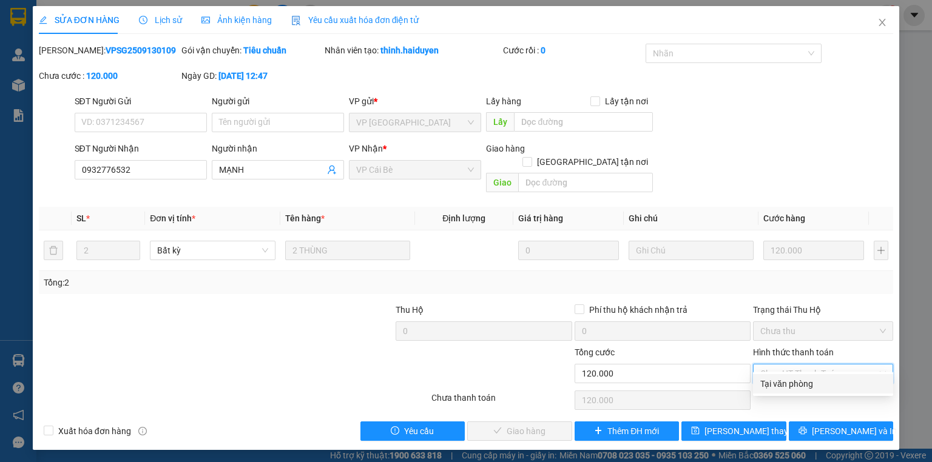
click at [790, 382] on div "Tại văn phòng" at bounding box center [823, 383] width 126 height 13
type input "0"
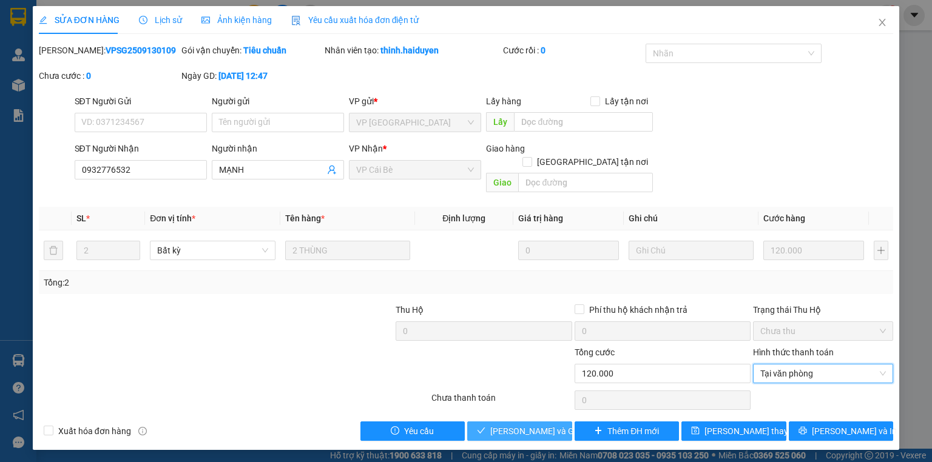
click at [556, 425] on span "Lưu và Giao hàng" at bounding box center [548, 431] width 116 height 13
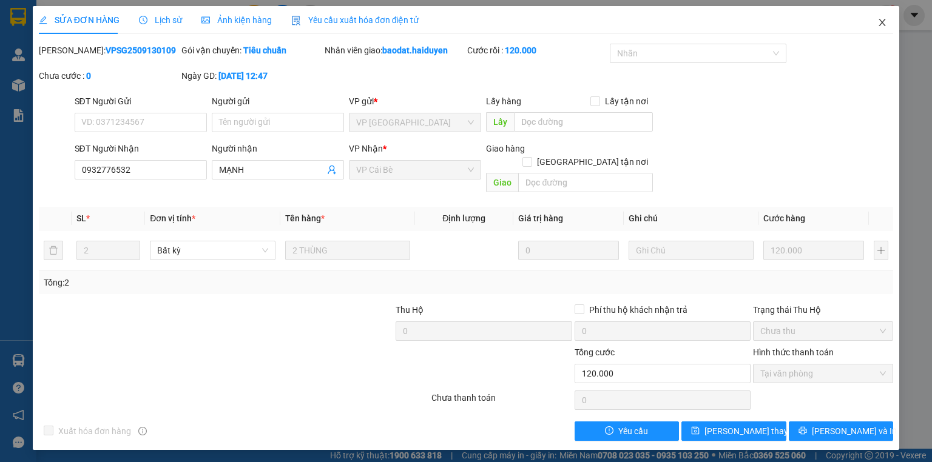
drag, startPoint x: 881, startPoint y: 22, endPoint x: 578, endPoint y: 21, distance: 303.3
click at [881, 24] on icon "close" at bounding box center [882, 22] width 7 height 7
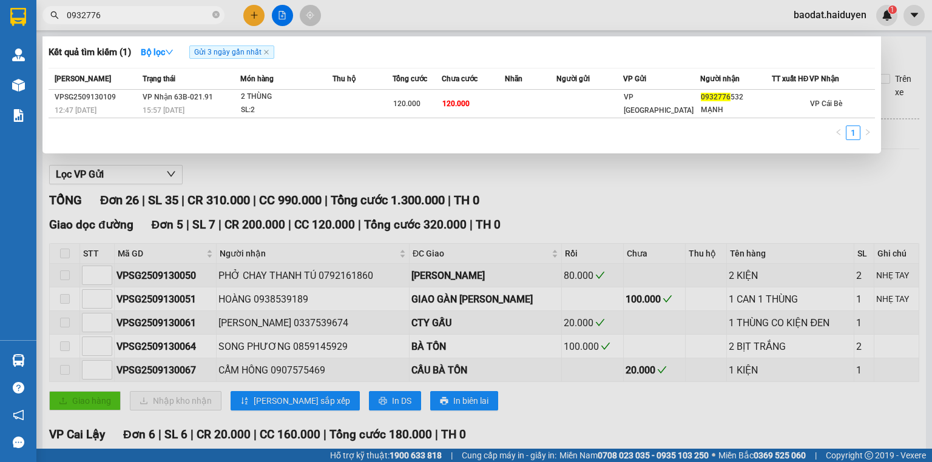
click at [218, 14] on icon "close-circle" at bounding box center [215, 14] width 7 height 7
